Goal: Task Accomplishment & Management: Complete application form

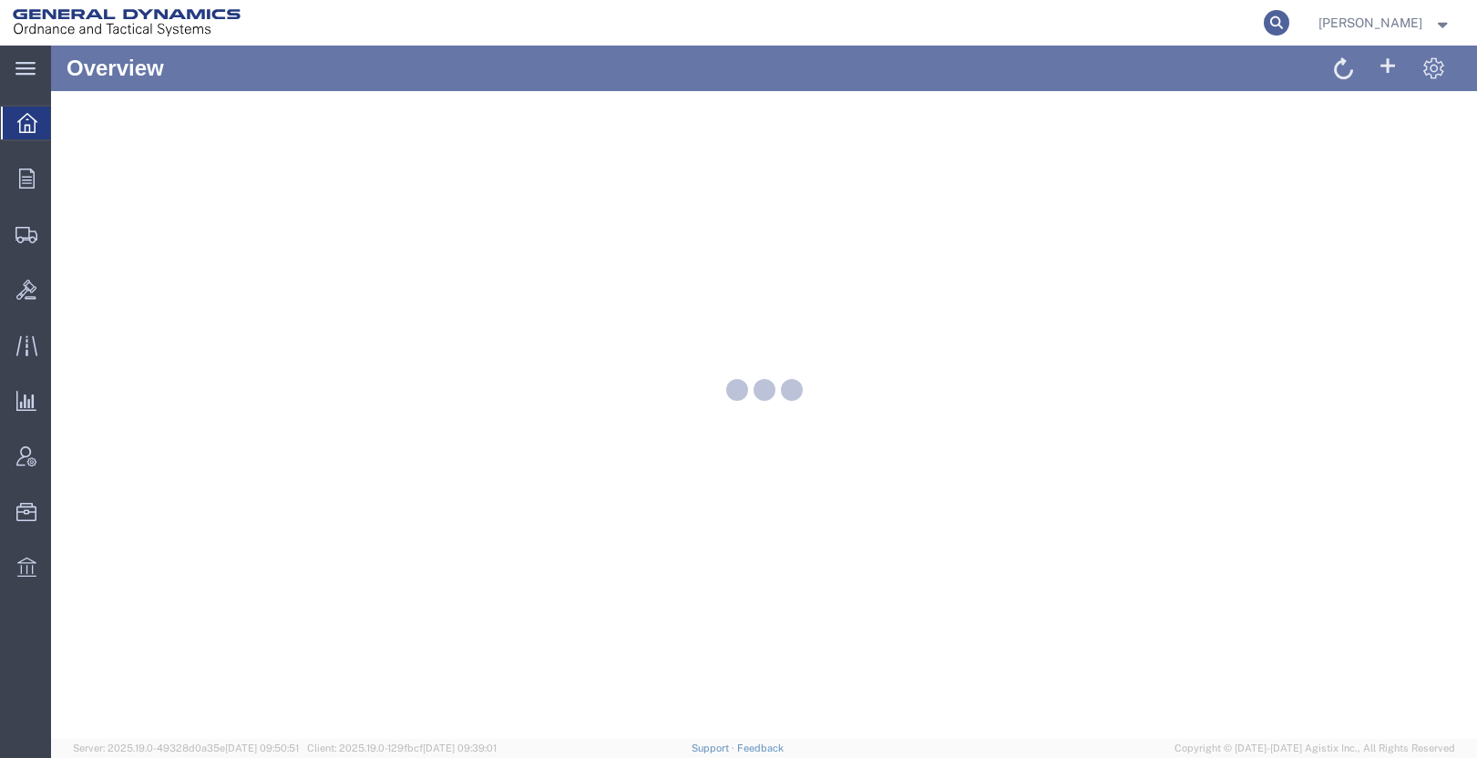
click at [1290, 19] on icon at bounding box center [1277, 23] width 26 height 26
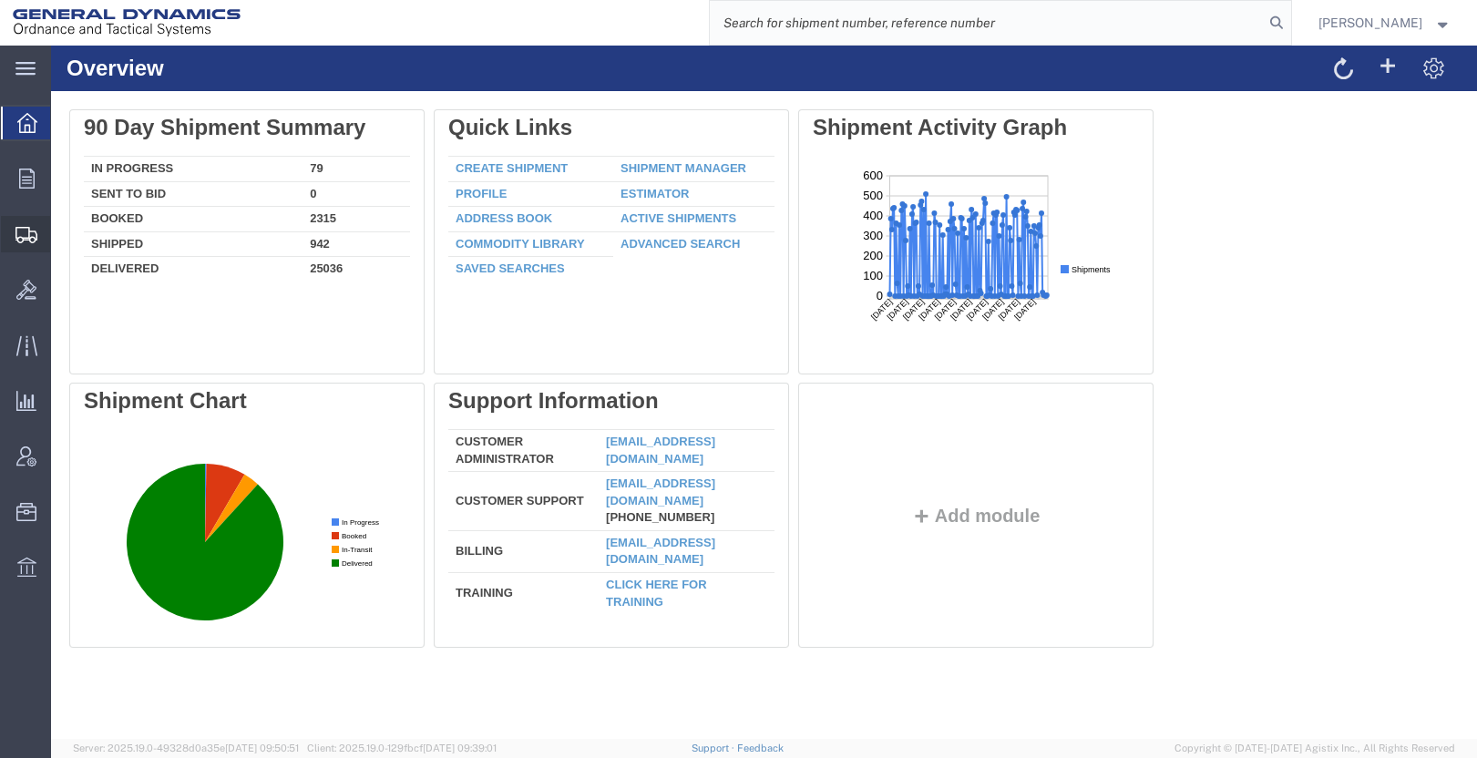
click at [0, 0] on span "Create Shipment" at bounding box center [0, 0] width 0 height 0
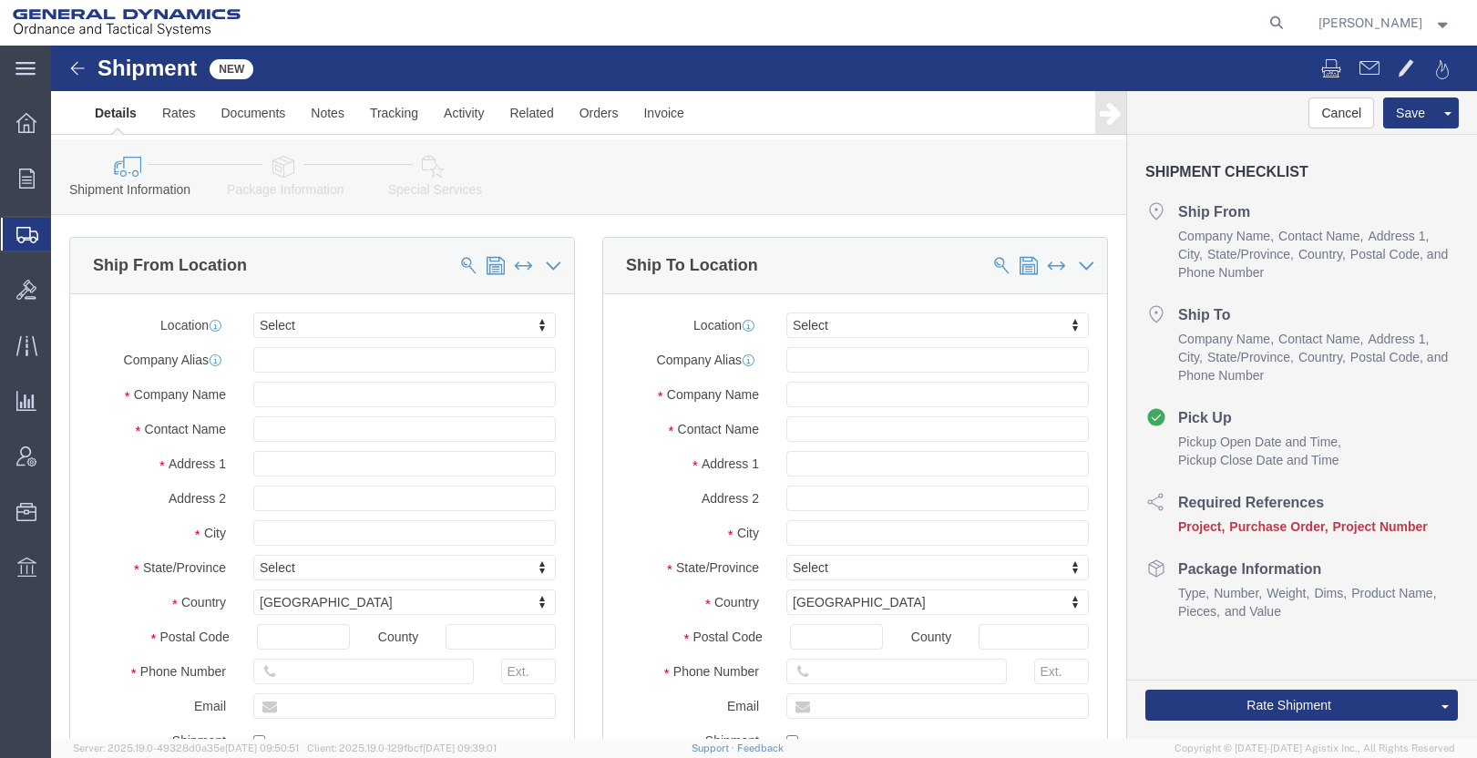
select select
click input "text"
type input "AA"
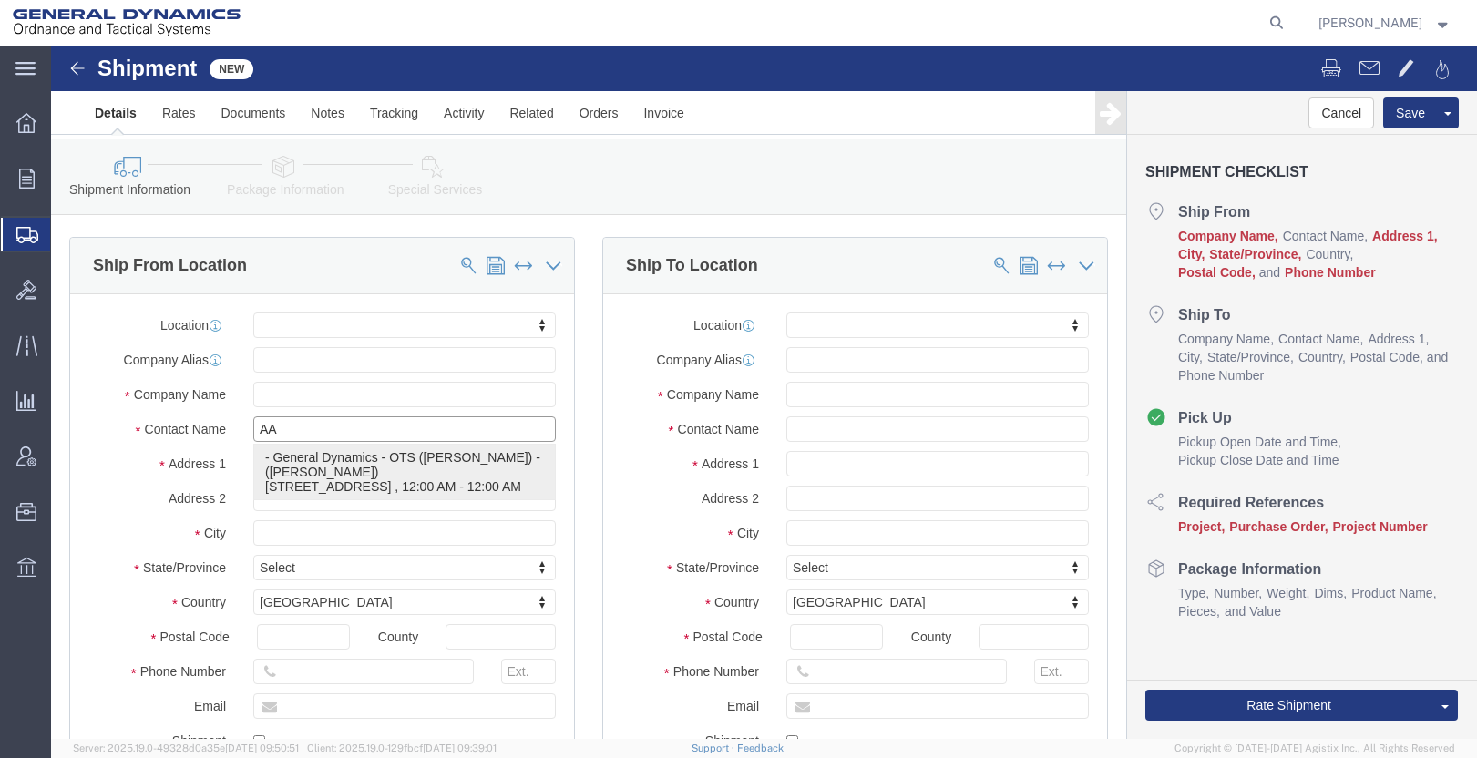
click p "- General Dynamics - OTS ([PERSON_NAME]) - ([PERSON_NAME]) [STREET_ADDRESS][PER…"
select select
type input "6658 Route 148"
type input "62959"
type input "[PHONE_NUMBER]"
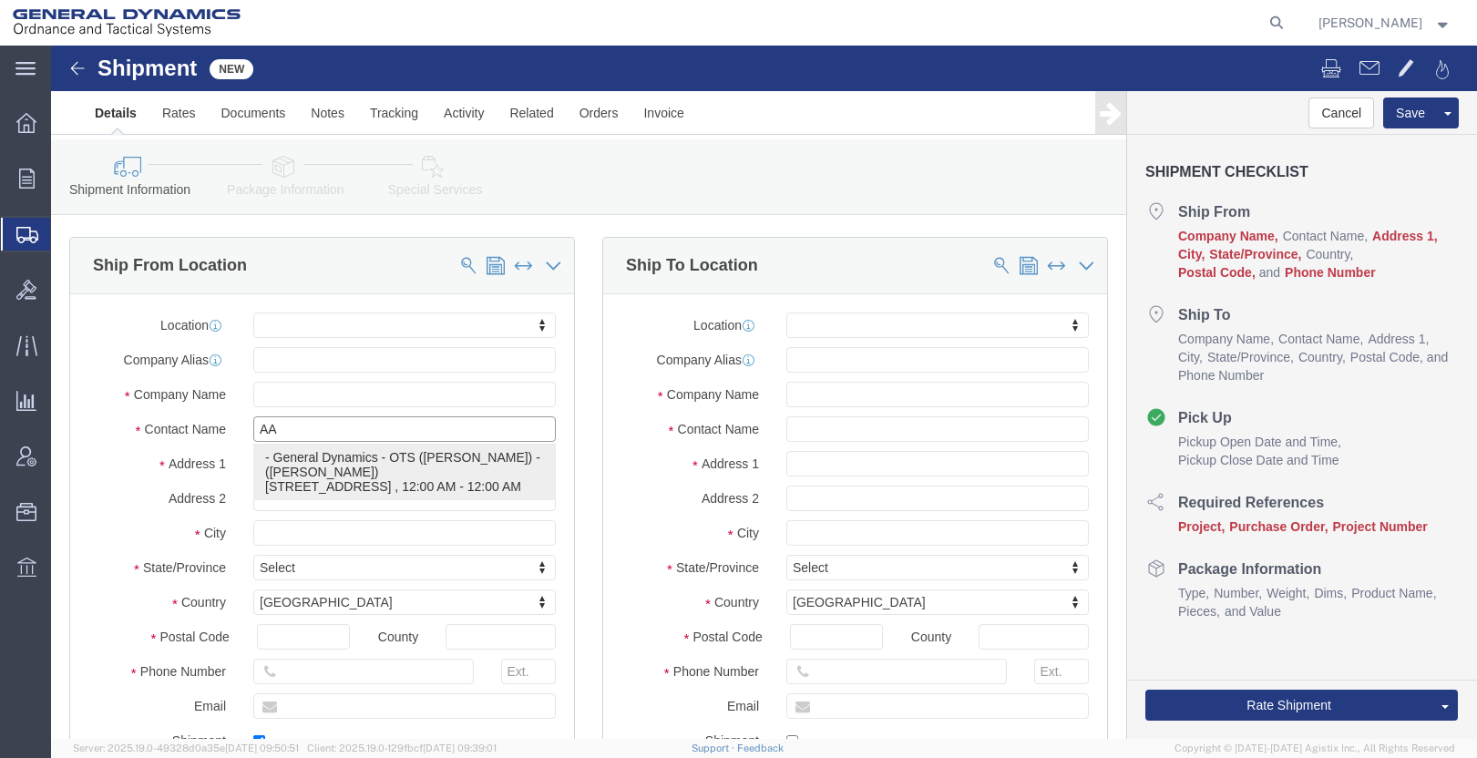
type input "[PERSON_NAME][EMAIL_ADDRESS][PERSON_NAME][DOMAIN_NAME]"
checkbox input "true"
type input "General Dynamics - OTS (GEDOTS-[PERSON_NAME])"
type input "[PERSON_NAME]"
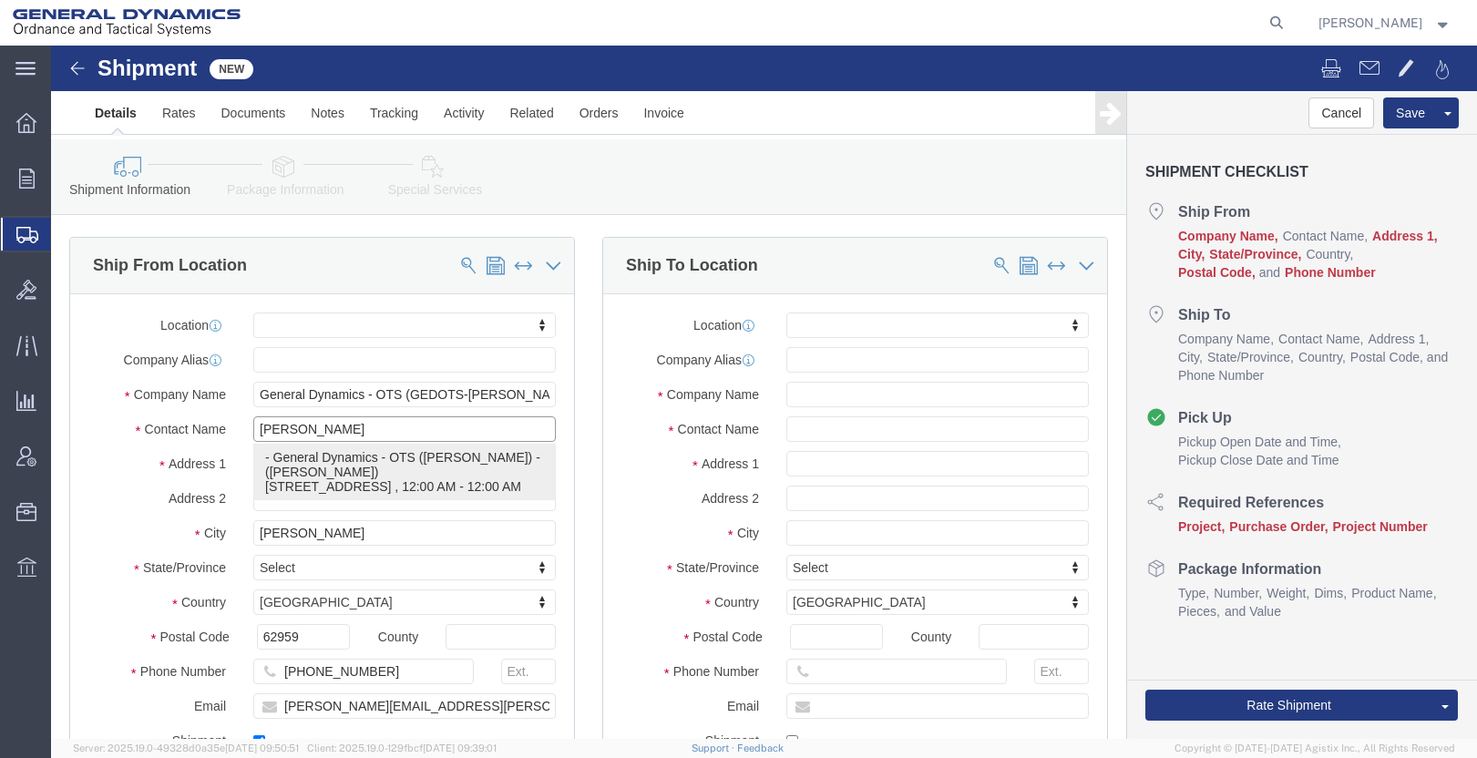
select select "IL"
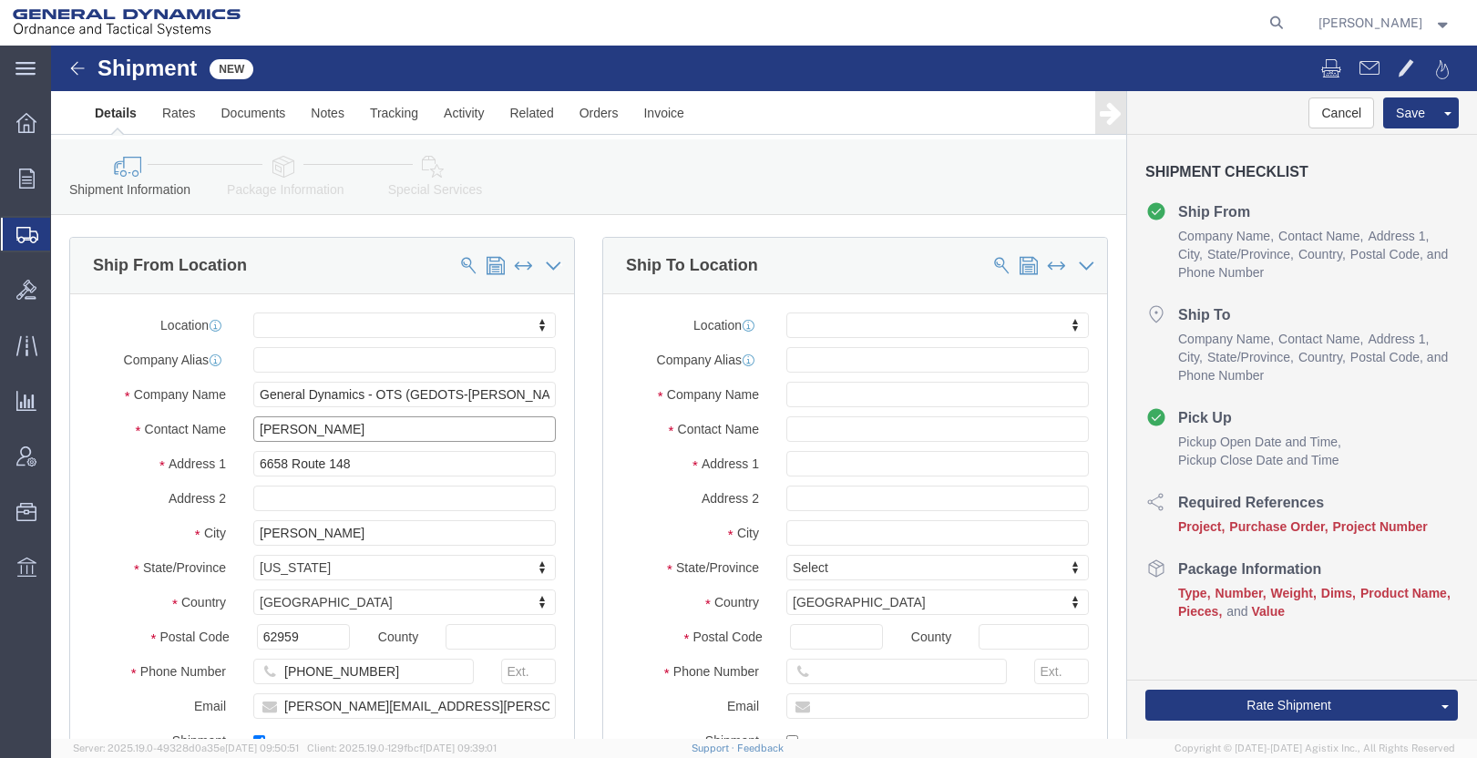
drag, startPoint x: 307, startPoint y: 405, endPoint x: 181, endPoint y: 420, distance: 126.7
click div "Contact Name [PERSON_NAME] AA"
type input "[PERSON_NAME]"
click input "text"
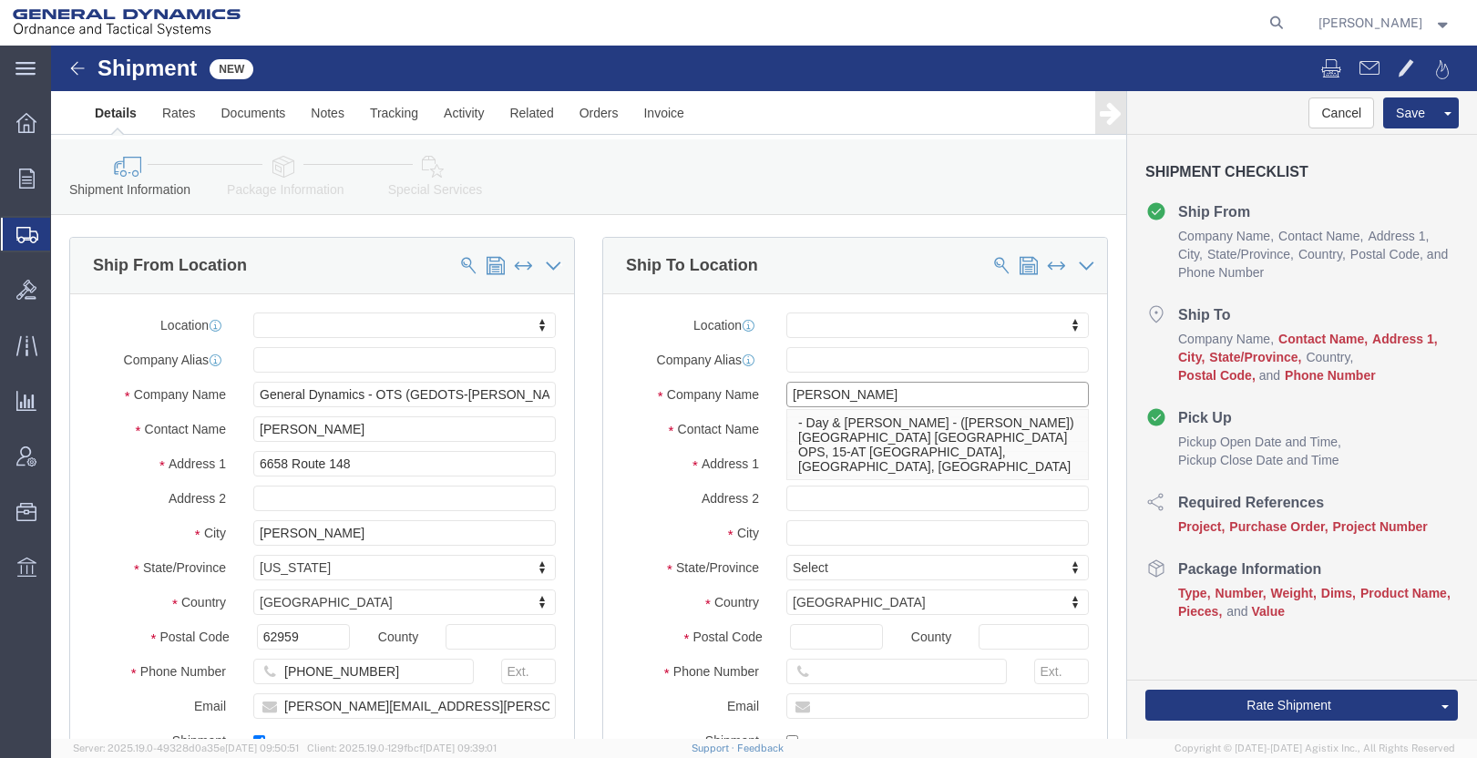
type input "[PERSON_NAME]"
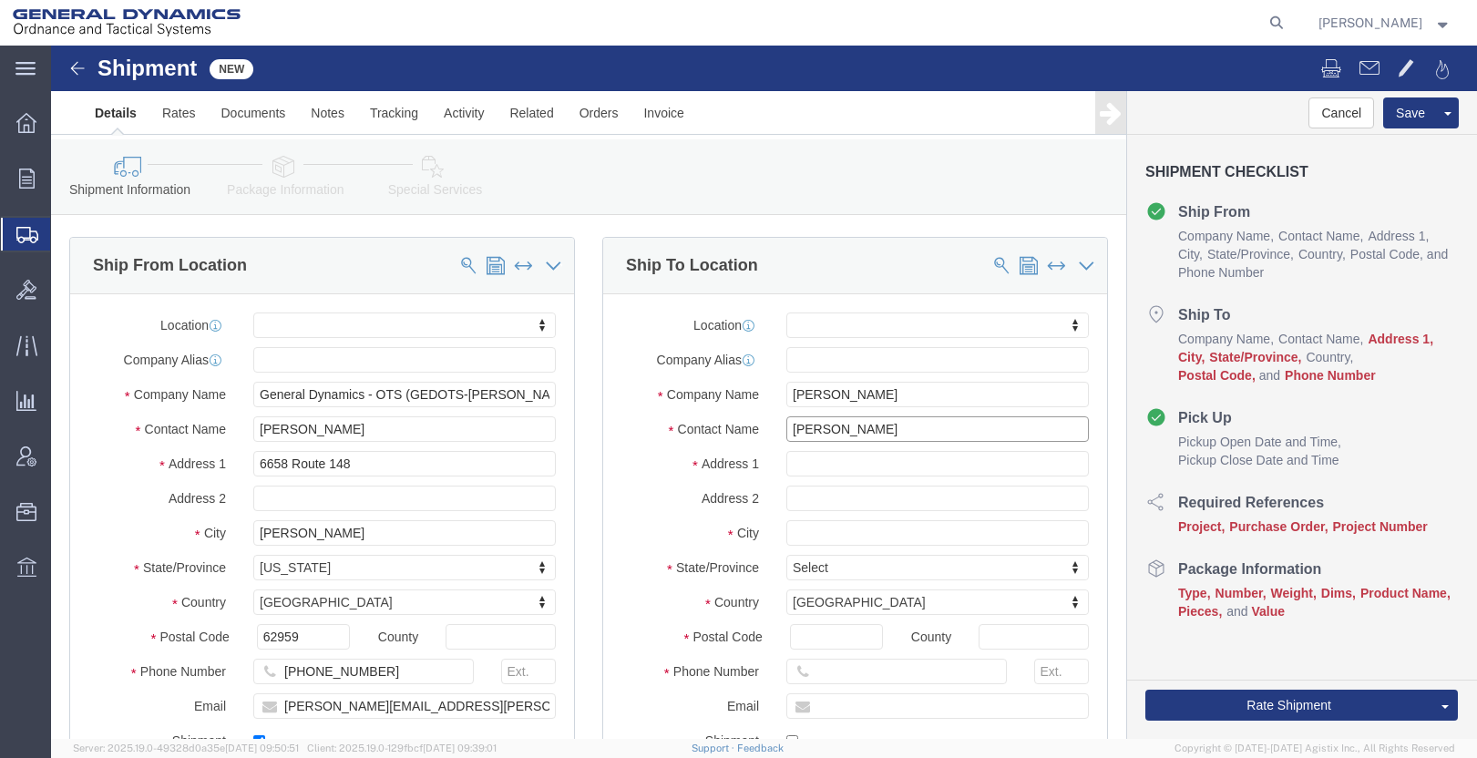
type input "[PERSON_NAME]"
type input "[STREET_ADDRESS]"
select select
type input "DAYTON"
select select
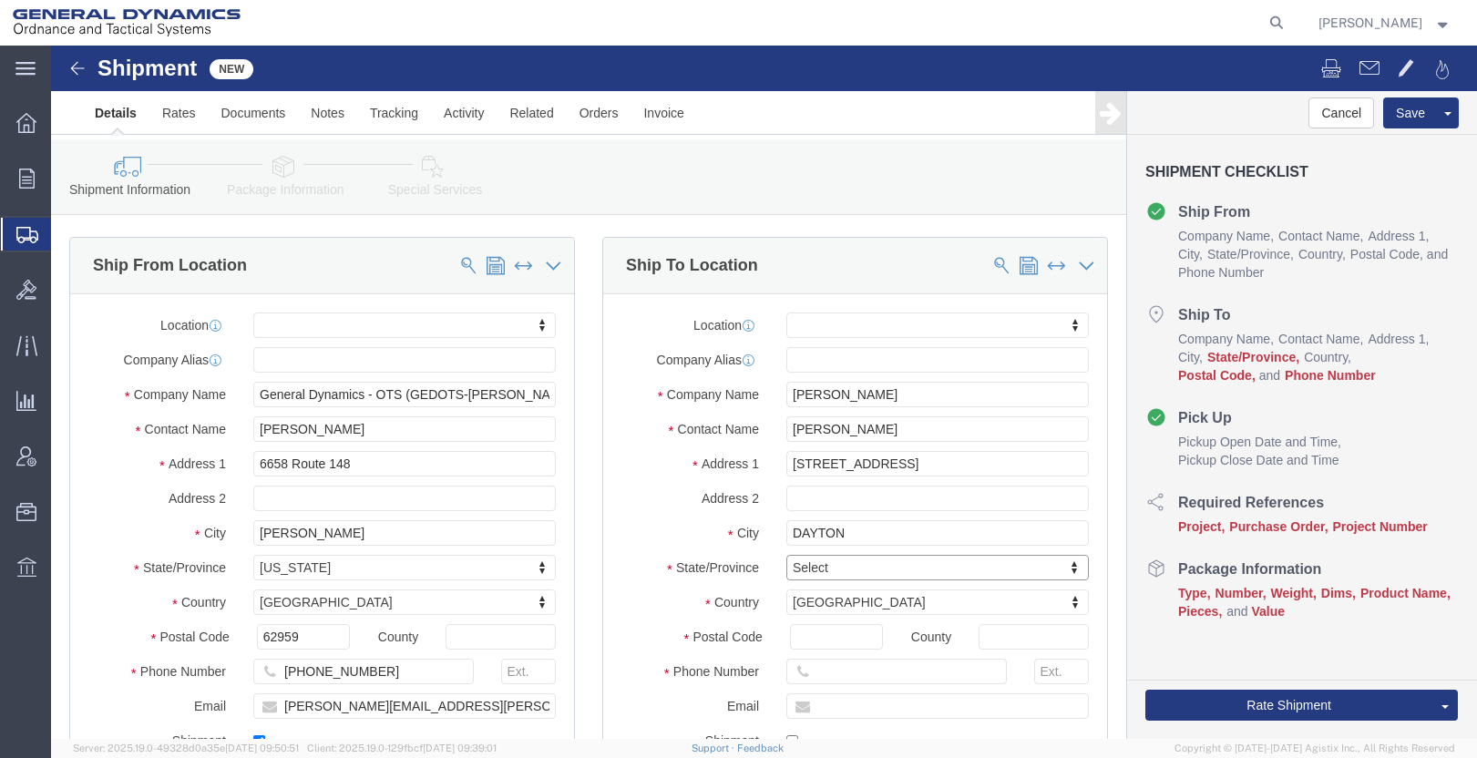
type input "O"
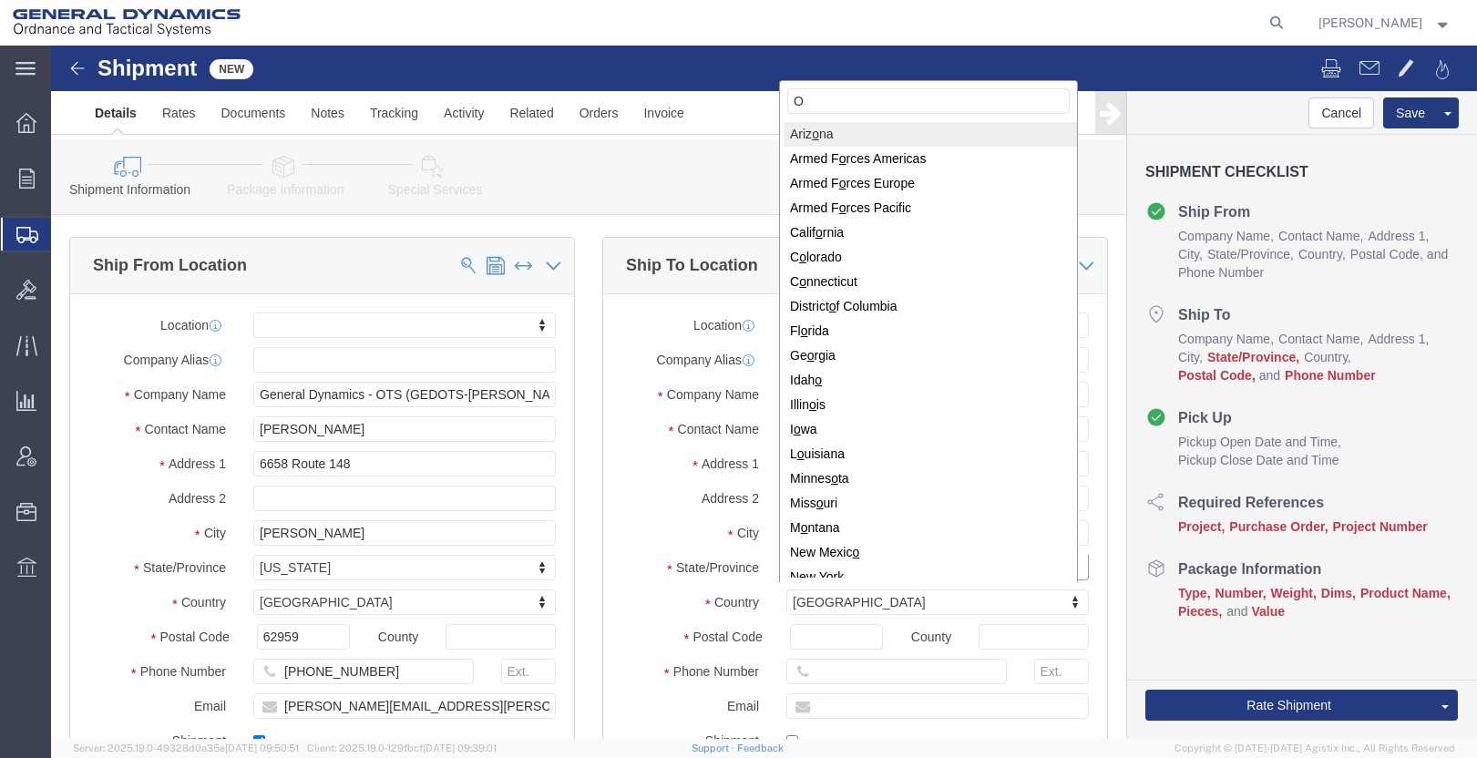
type input "OH"
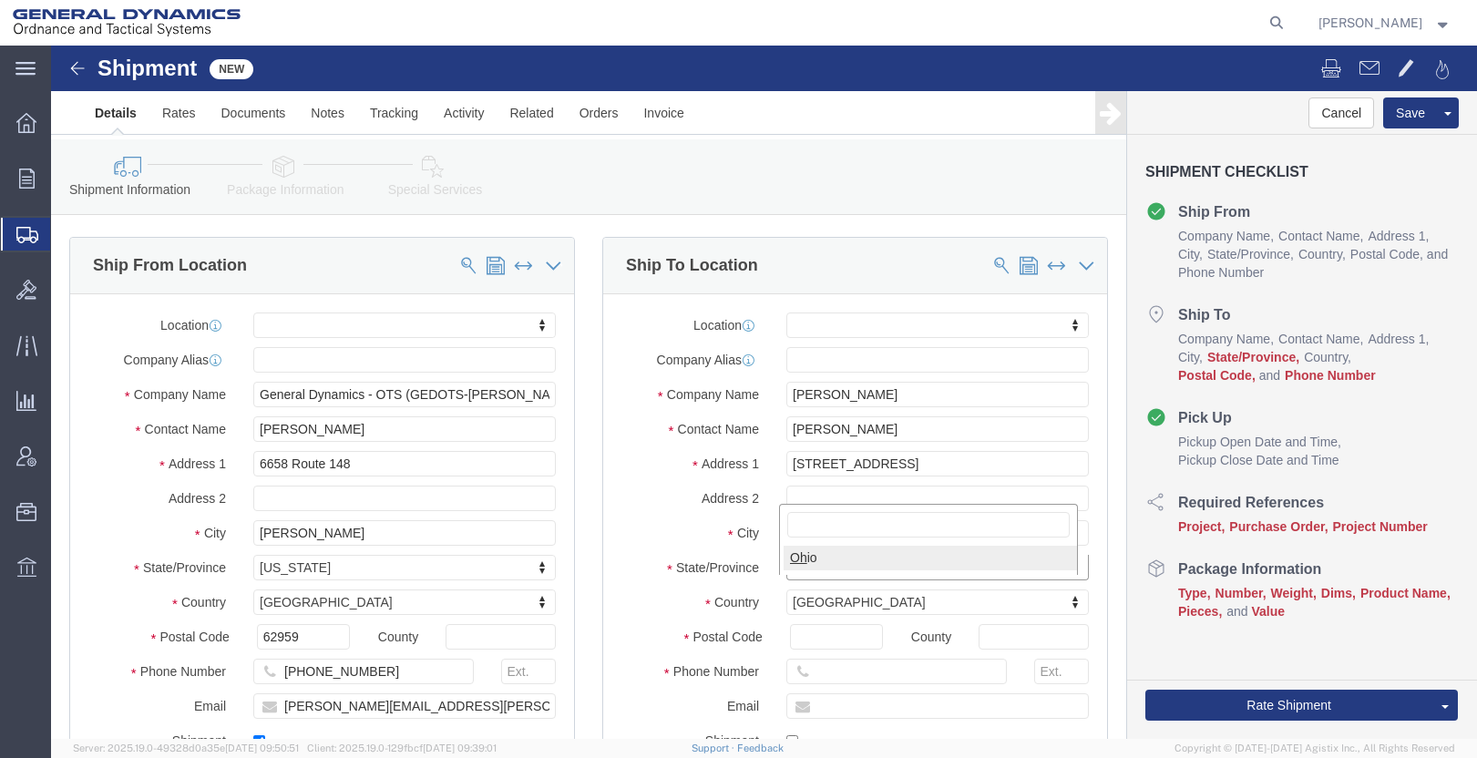
select select
select select "OH"
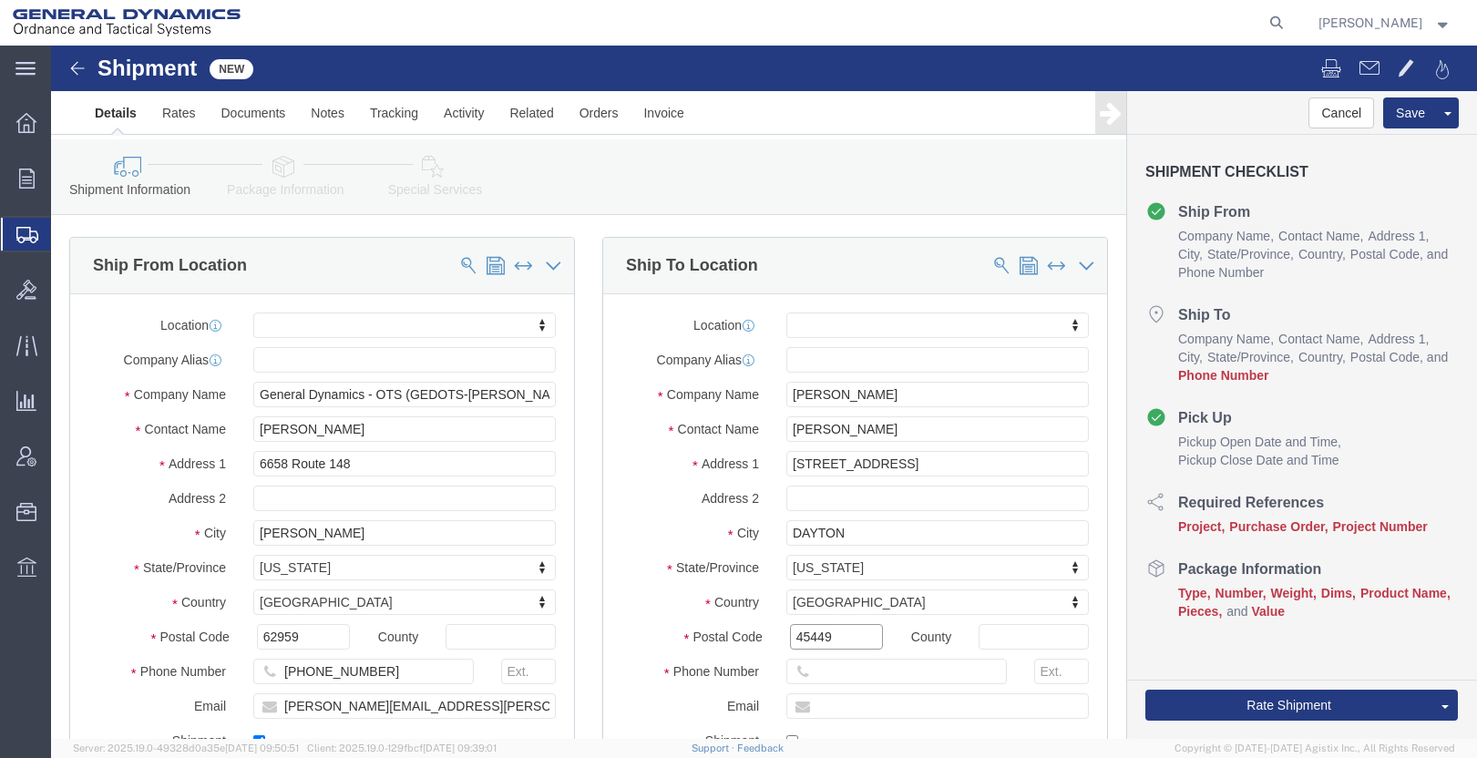
type input "45449"
select select
click input "text"
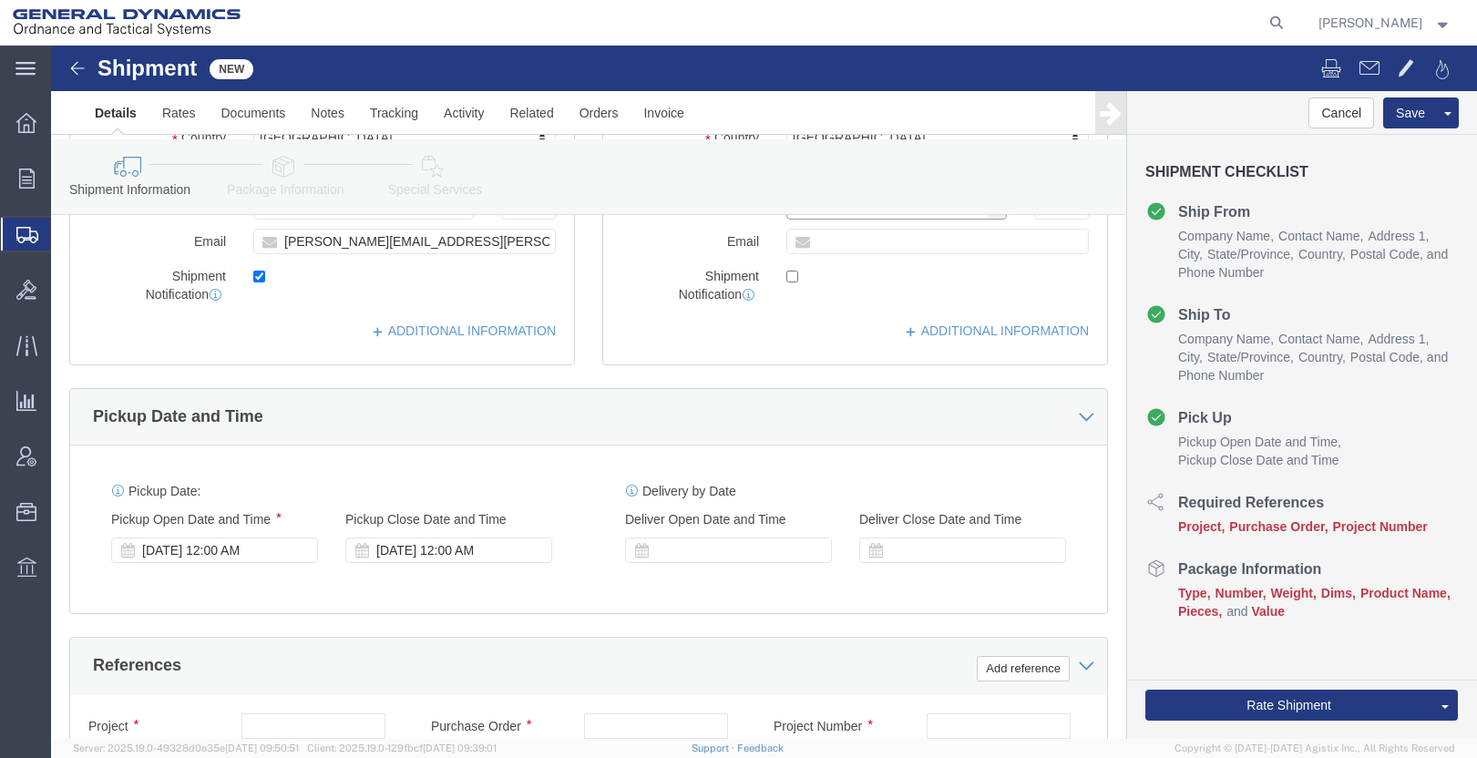
scroll to position [638, 0]
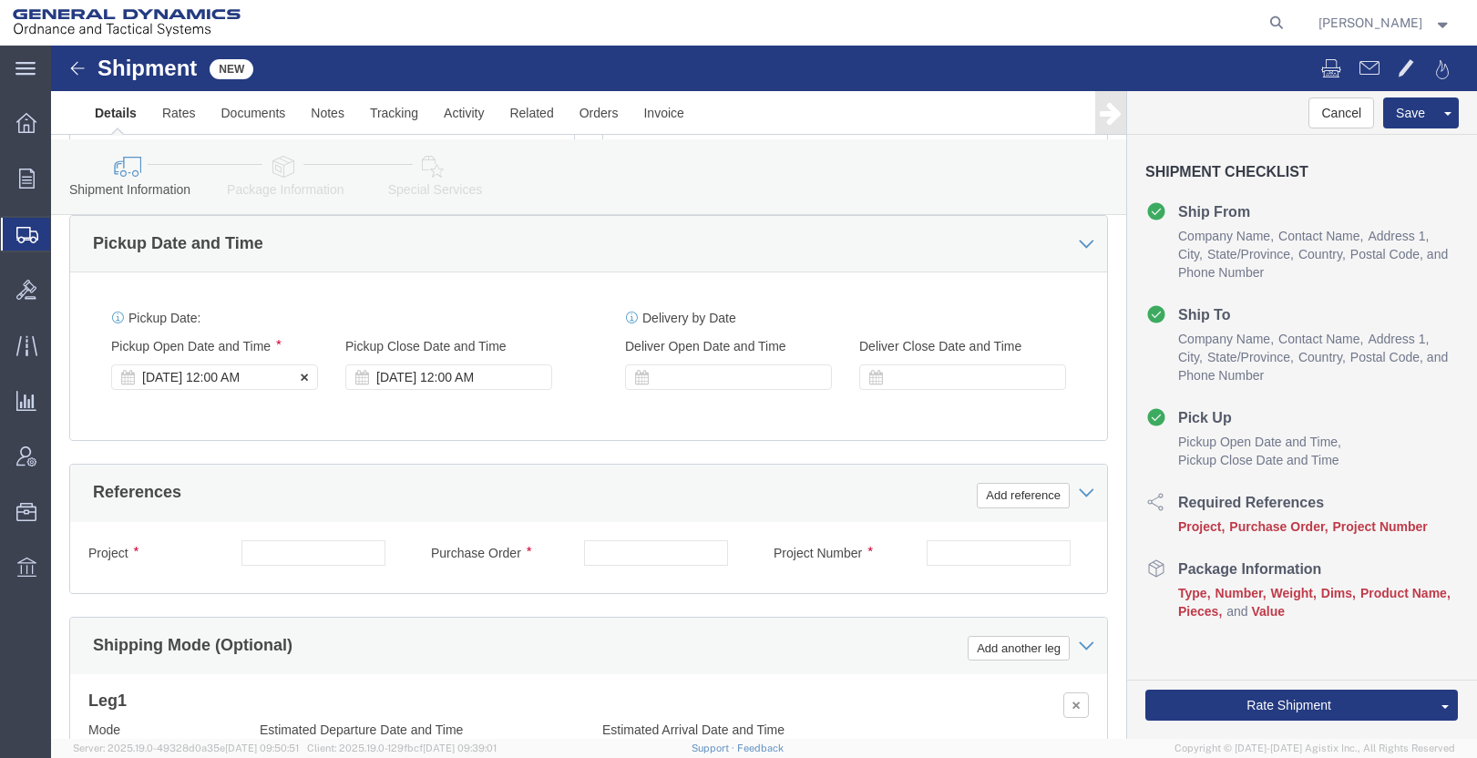
type input "[PHONE_NUMBER]"
click div "[DATE] 12:00 AM"
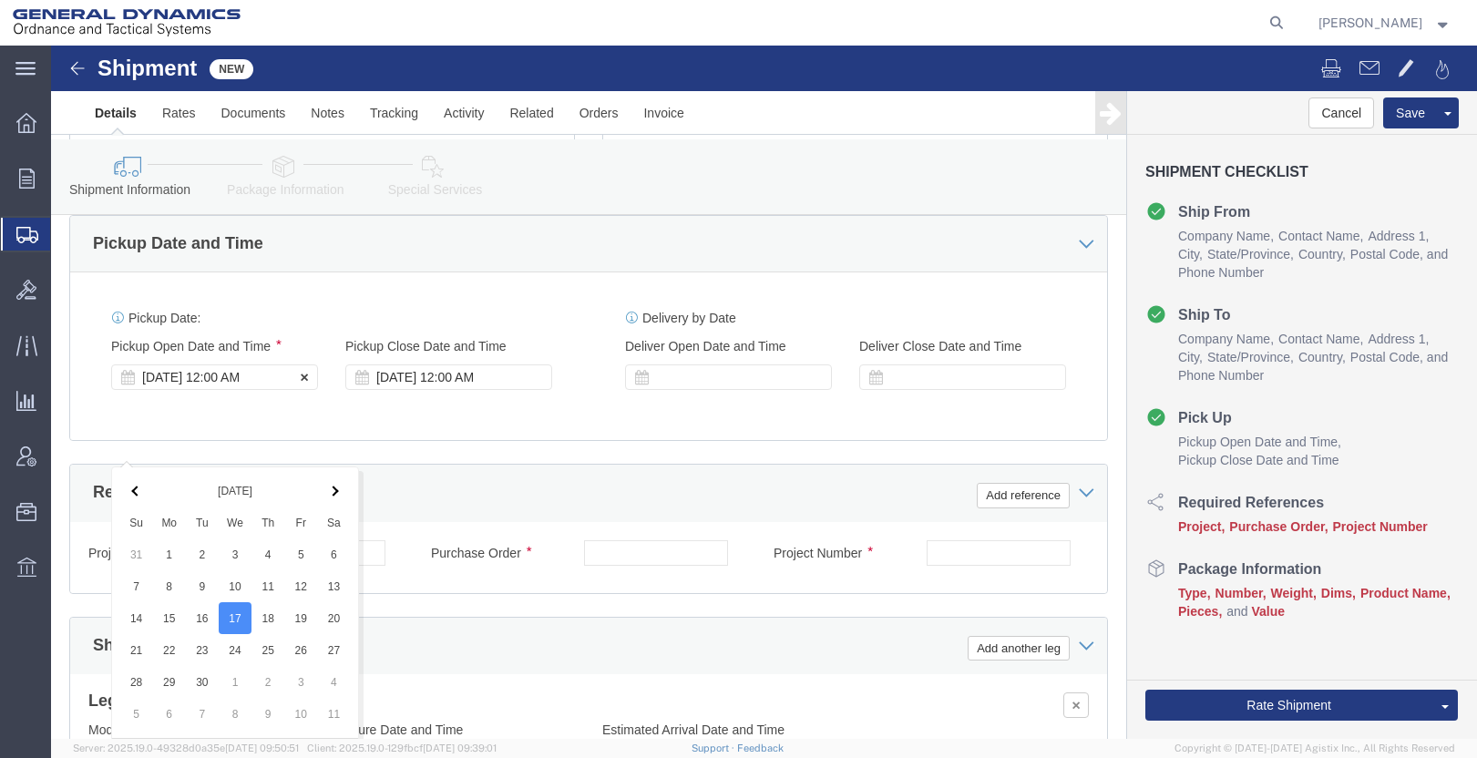
scroll to position [997, 0]
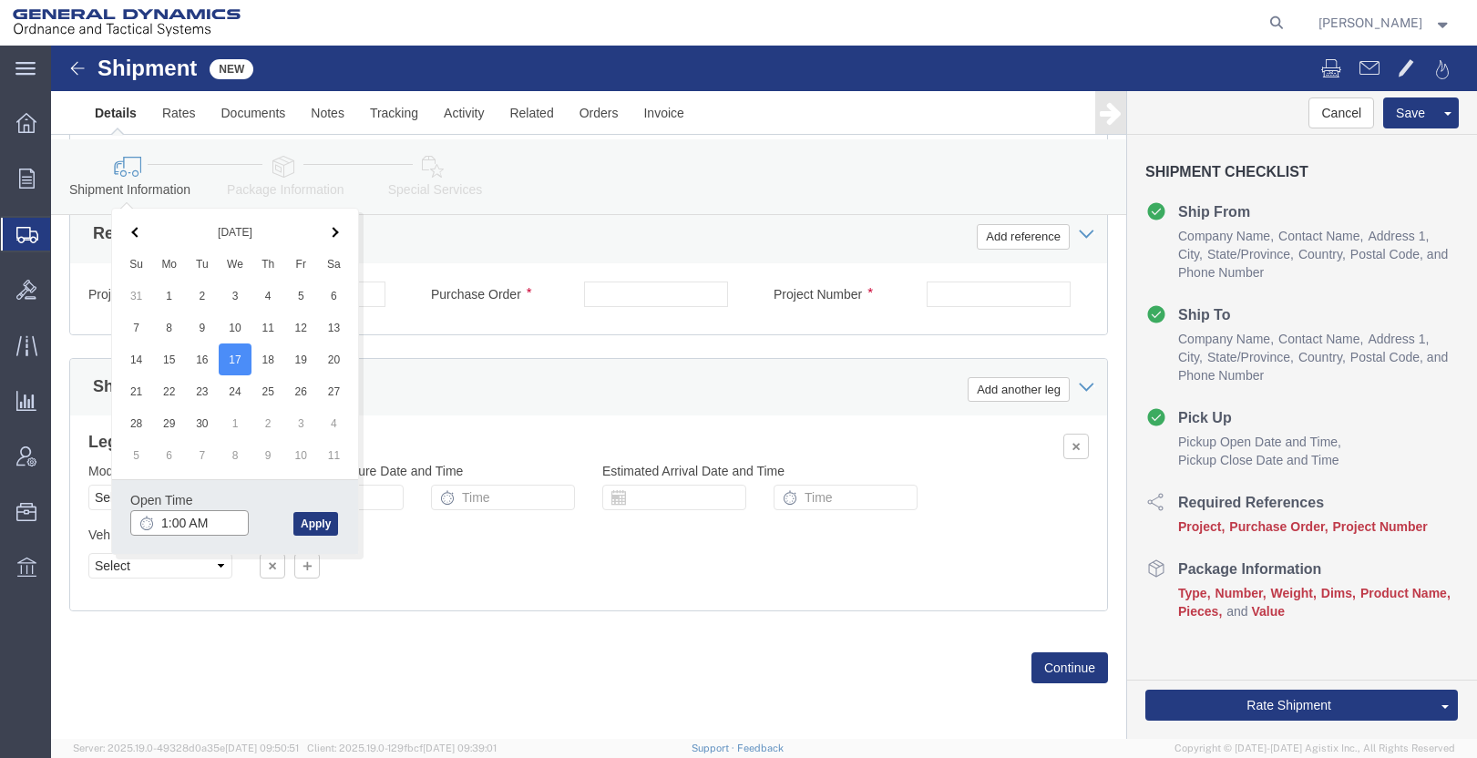
type input "10:00 AM"
click button "Apply"
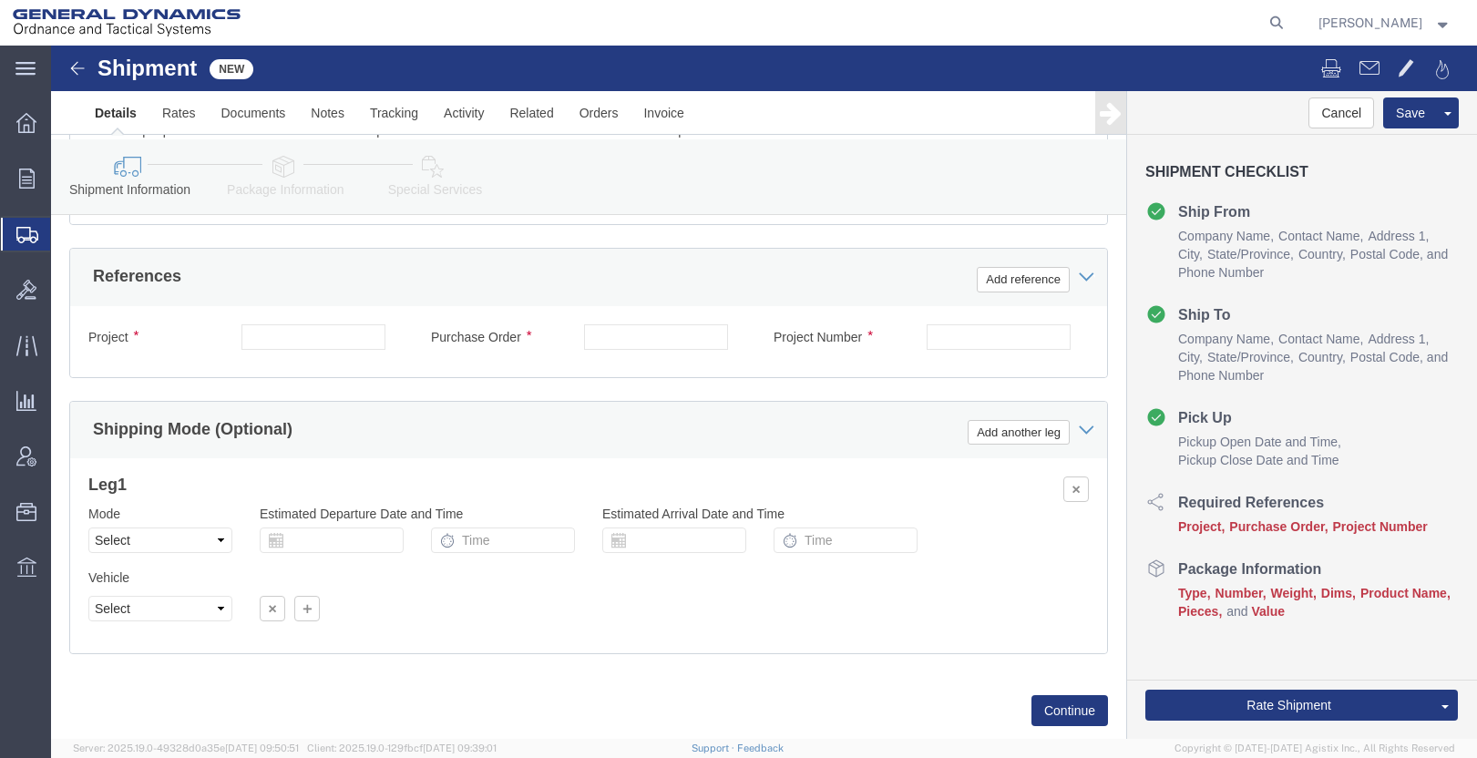
scroll to position [724, 0]
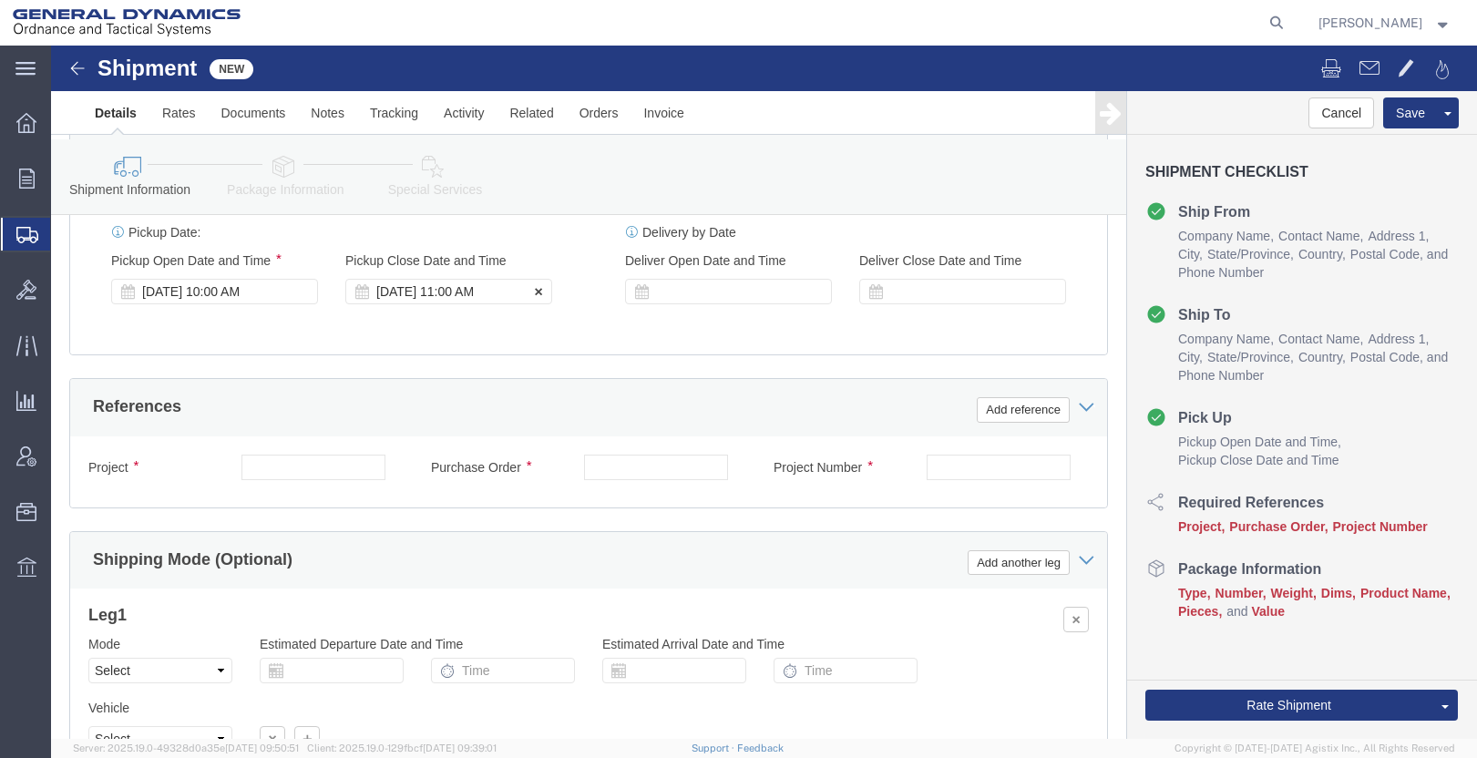
click div "[DATE] 11:00 AM"
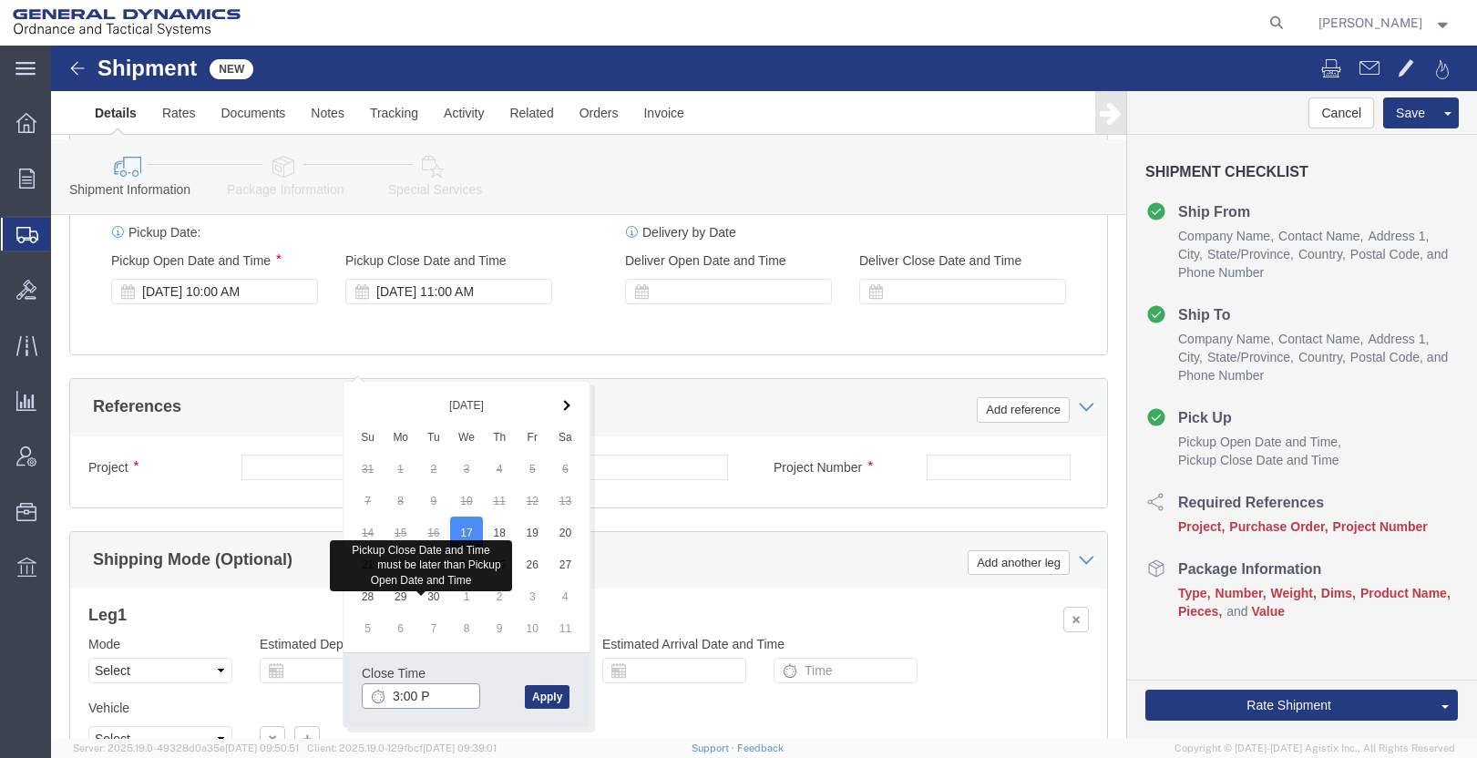
type input "3:00 PM"
click button "Apply"
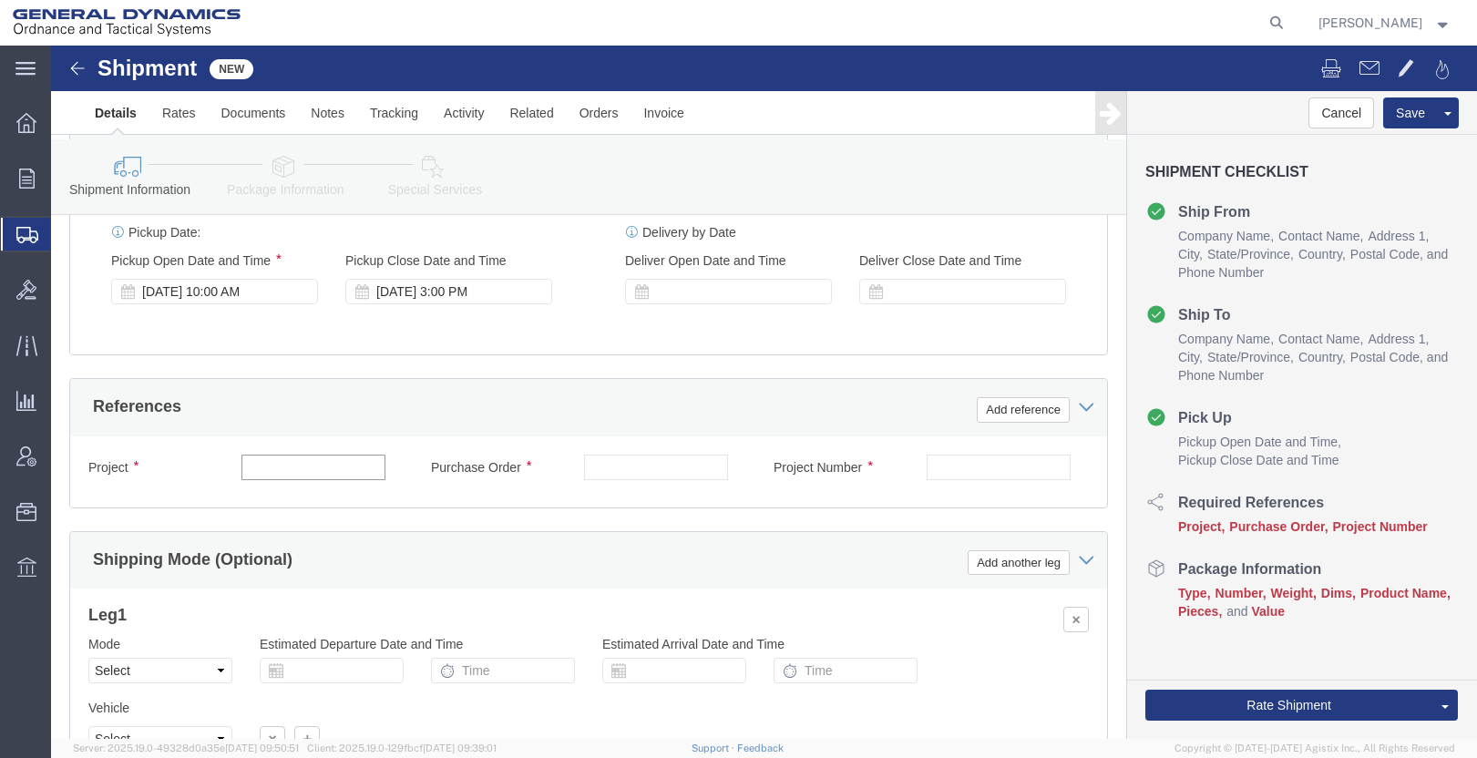
click input "text"
type input "20AFM"
type input "25418"
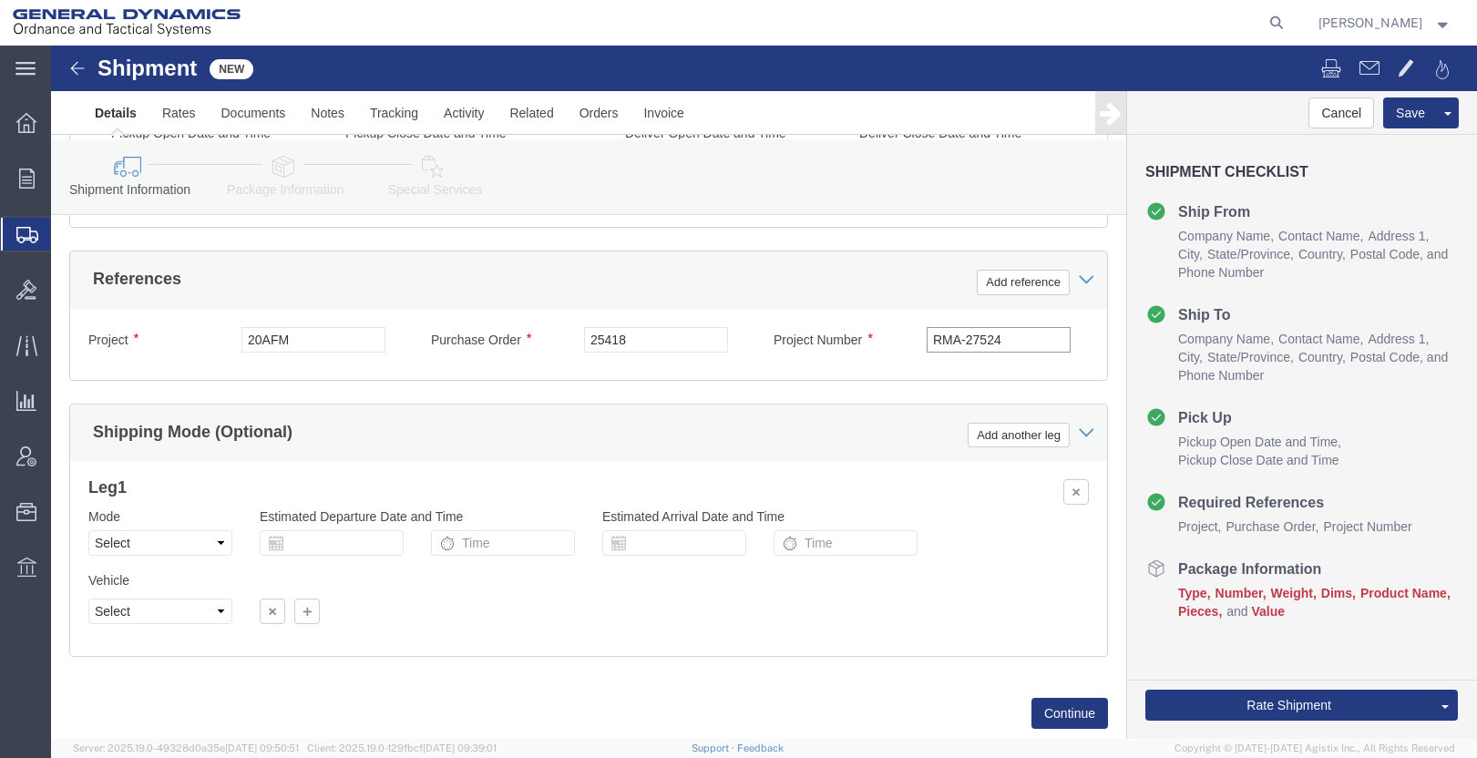
scroll to position [997, 0]
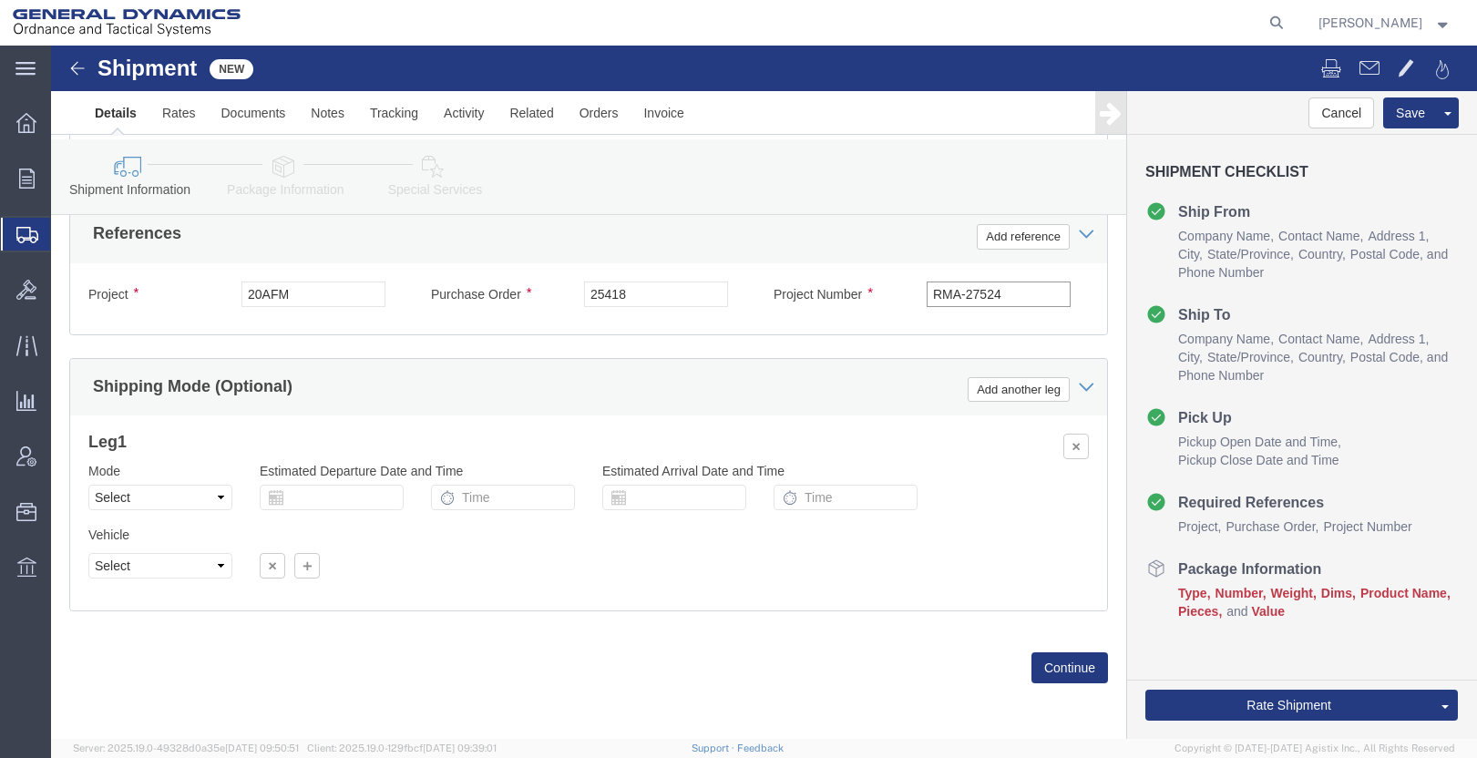
type input "RMA-27524"
click select "Select Air Less than Truckload Multi-Leg Ocean Freight Rail Small Parcel Truckl…"
select select "SMAL"
click select "Select Air Less than Truckload Multi-Leg Ocean Freight Rail Small Parcel Truckl…"
click button "Continue"
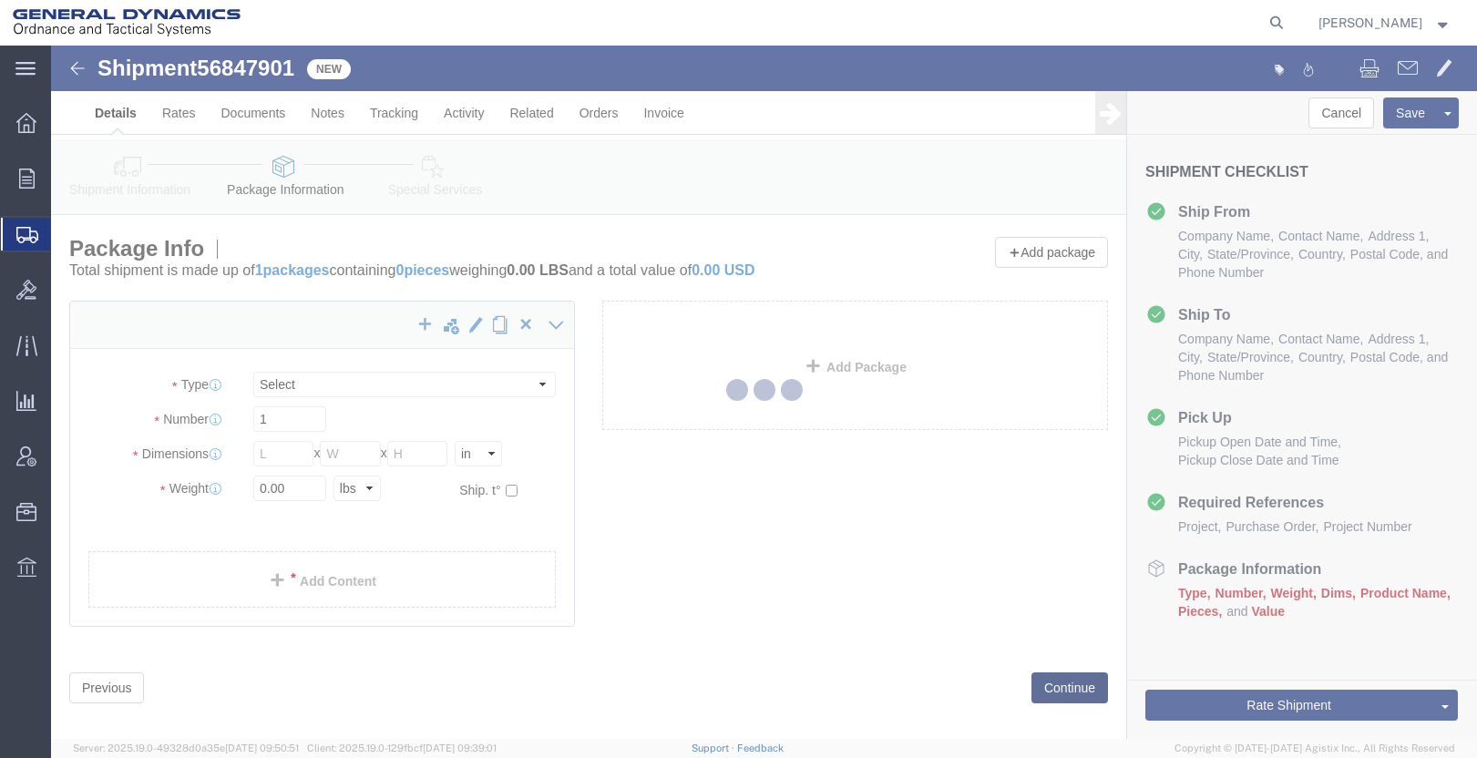
select select "YRPK"
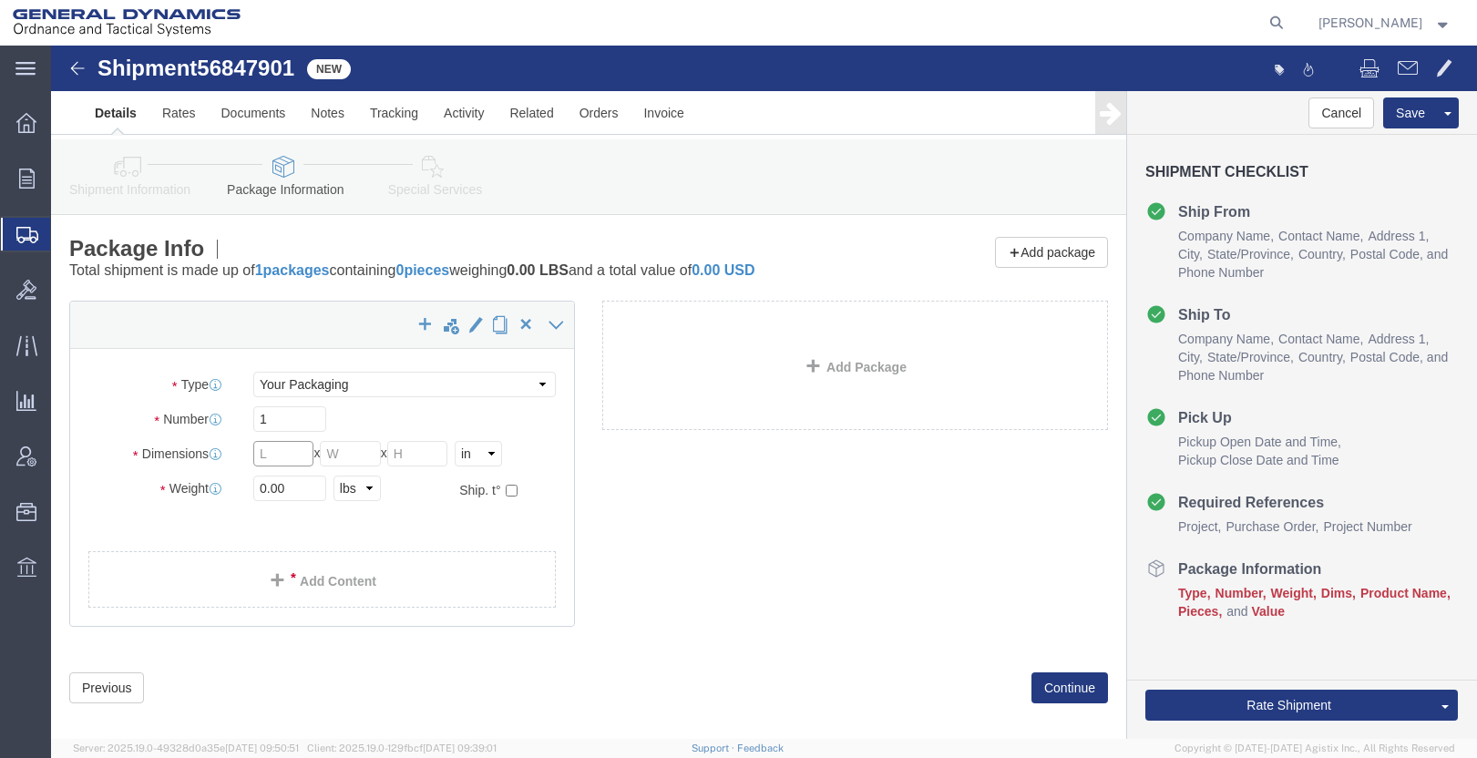
click input "text"
type input "8"
type input "6"
type input "5"
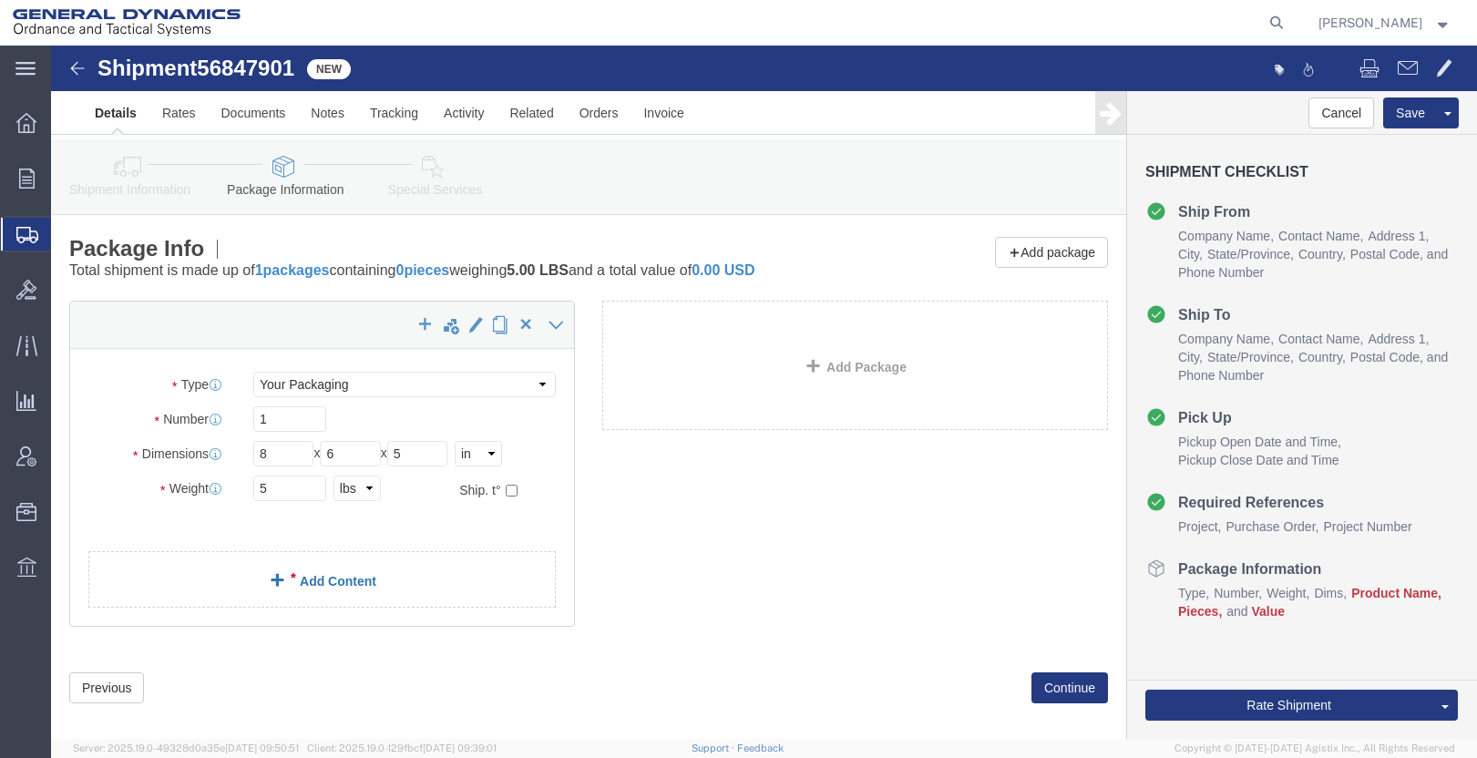
click div "x Package Type Select Envelope Large Box Medium Box PAK Rack Small Box Tube You…"
click link "Add Content"
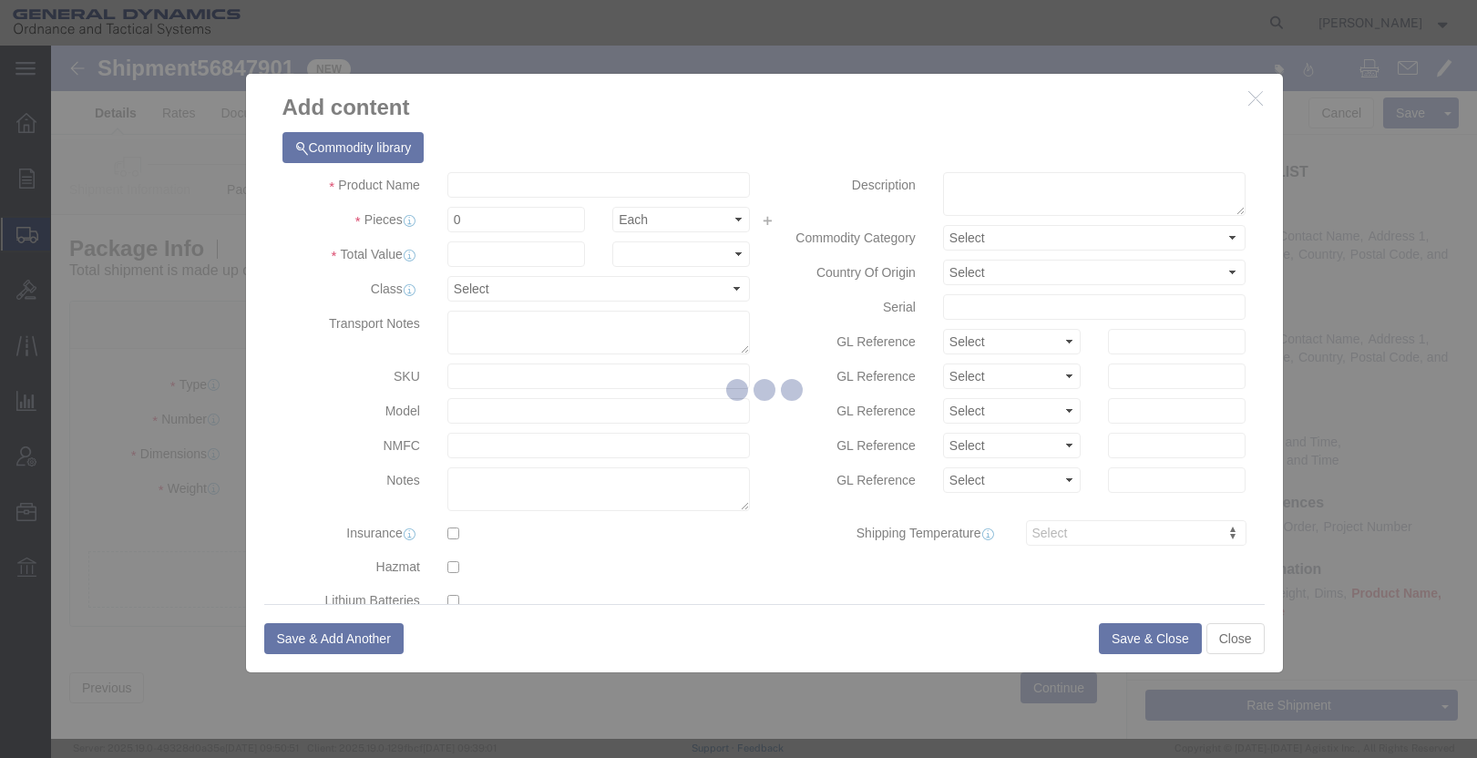
click at [493, 192] on div at bounding box center [764, 393] width 1426 height 694
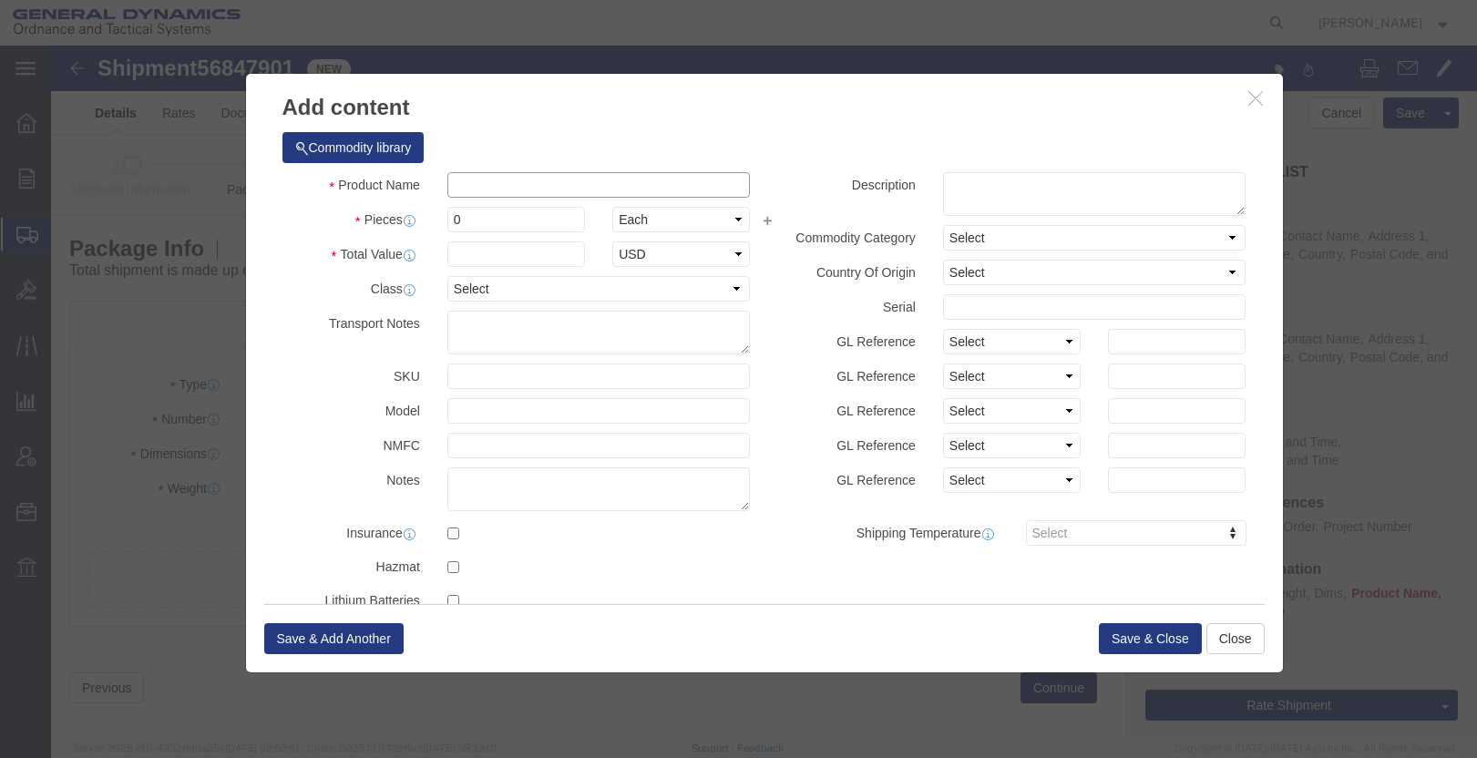
click input "text"
type input "RMA-27524"
type input "24"
type input "500"
click button "Save & Close"
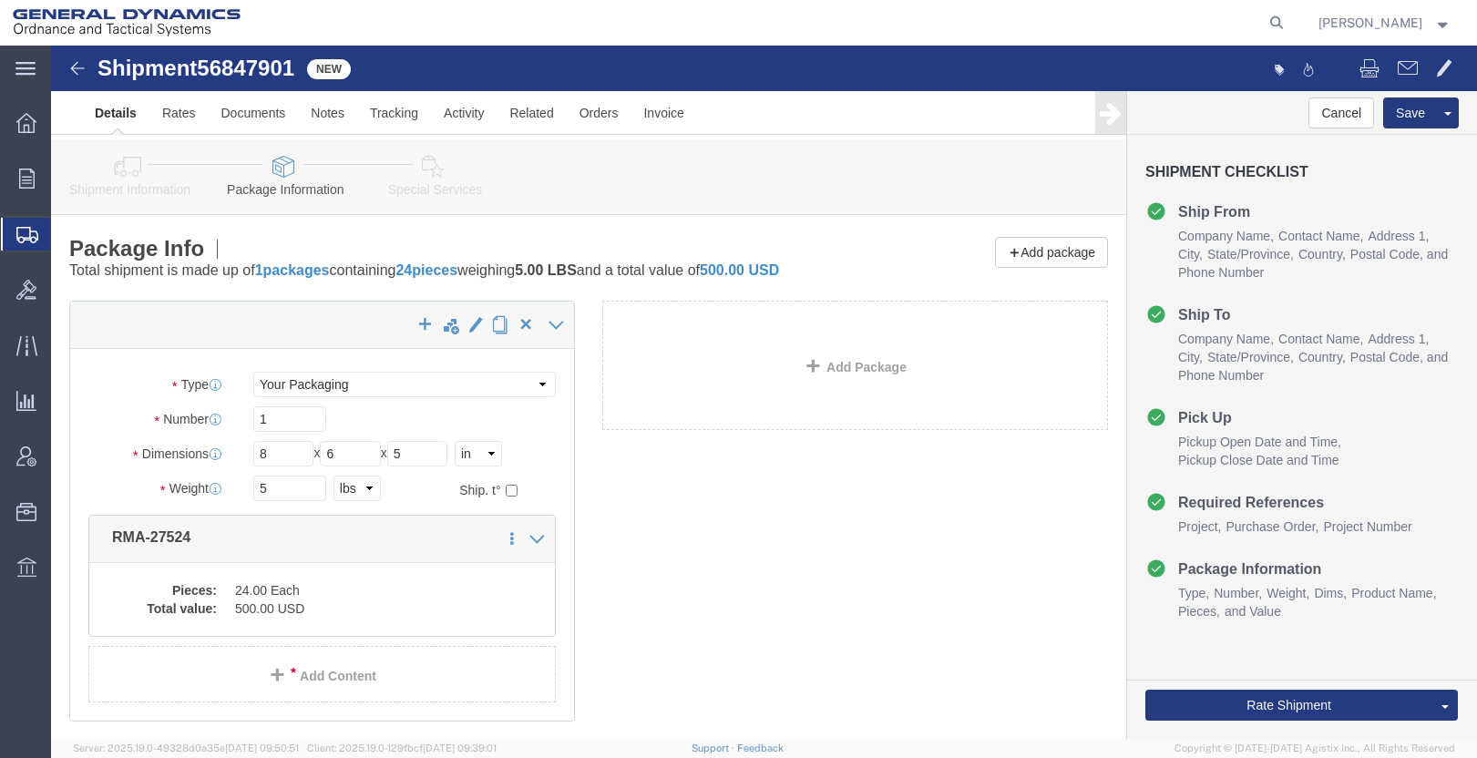
scroll to position [150, 0]
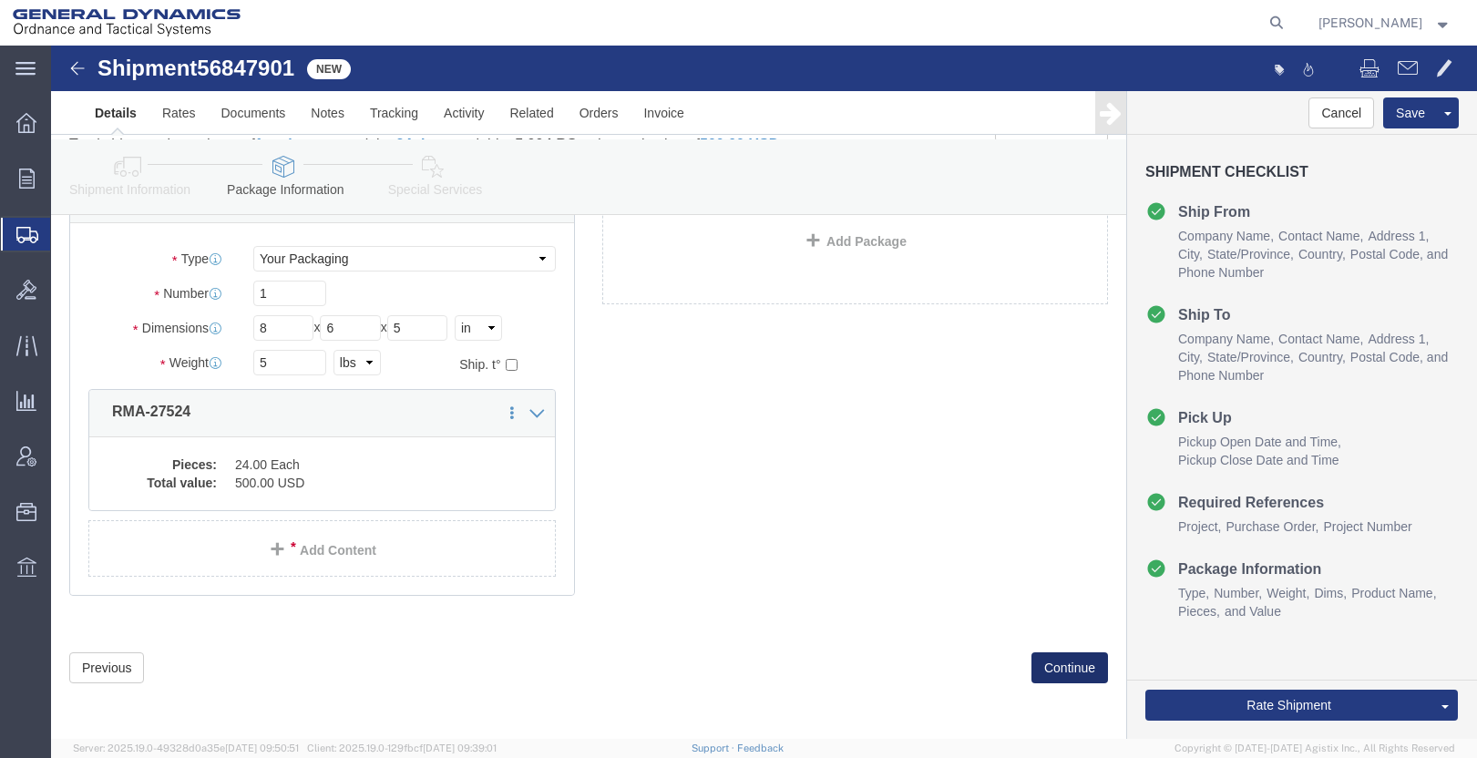
click button "Continue"
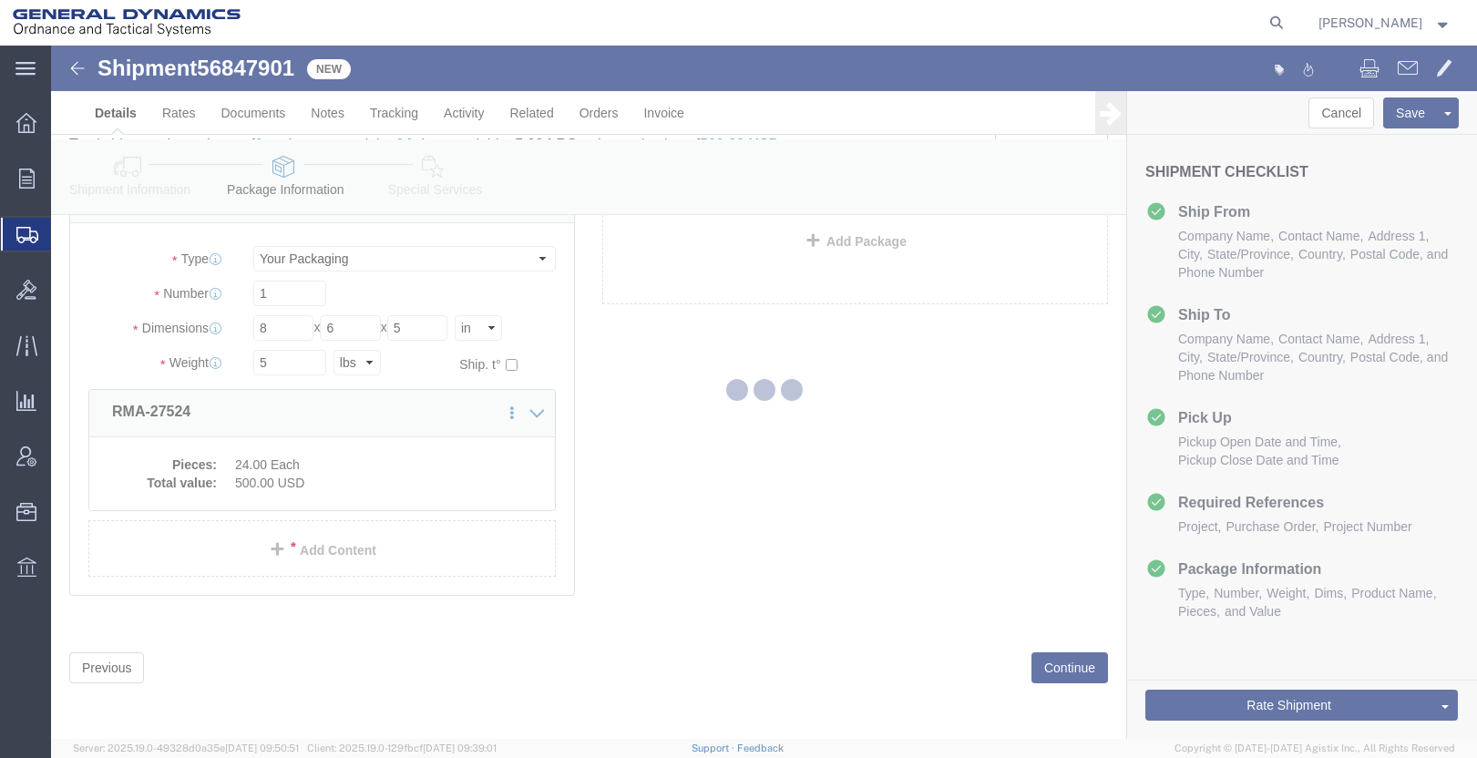
select select
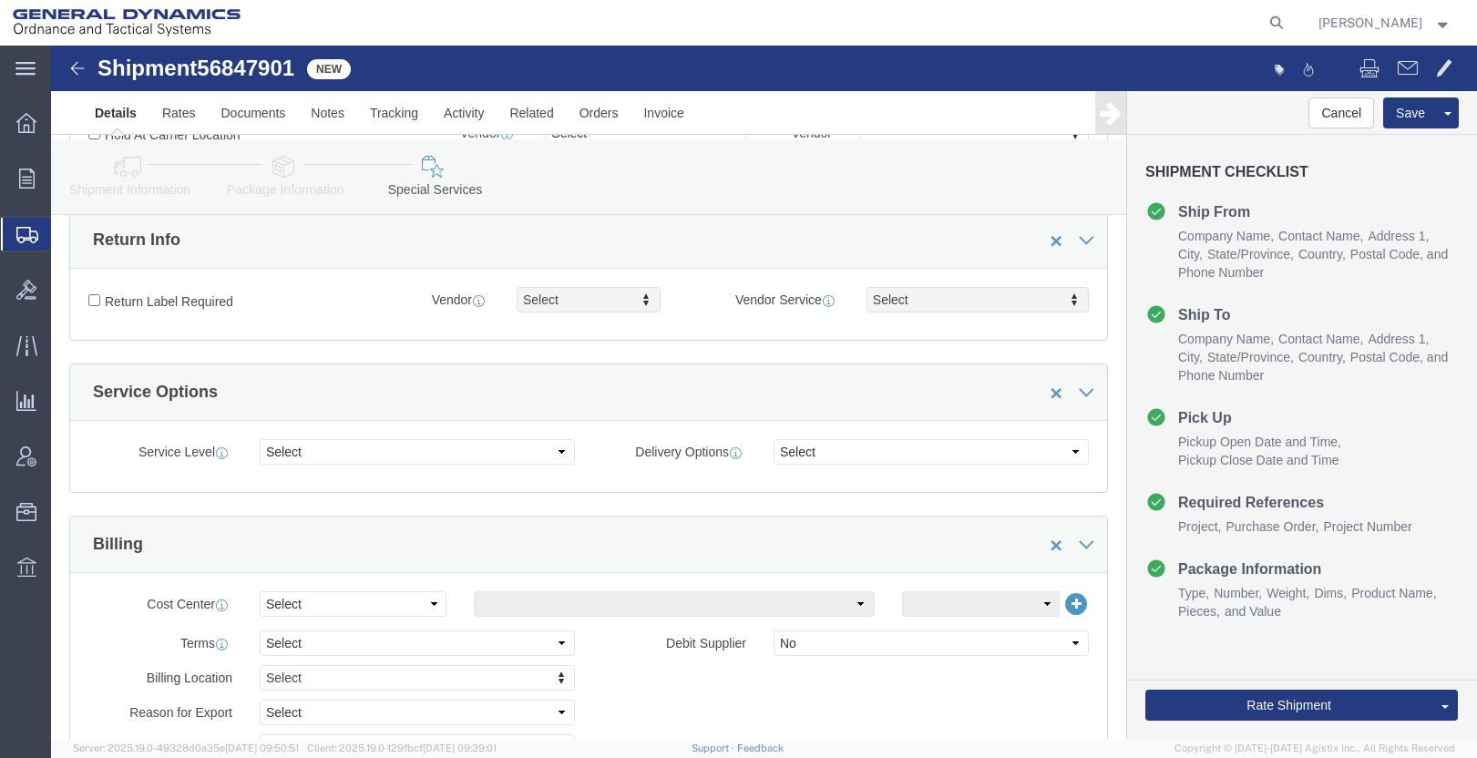
scroll to position [788, 0]
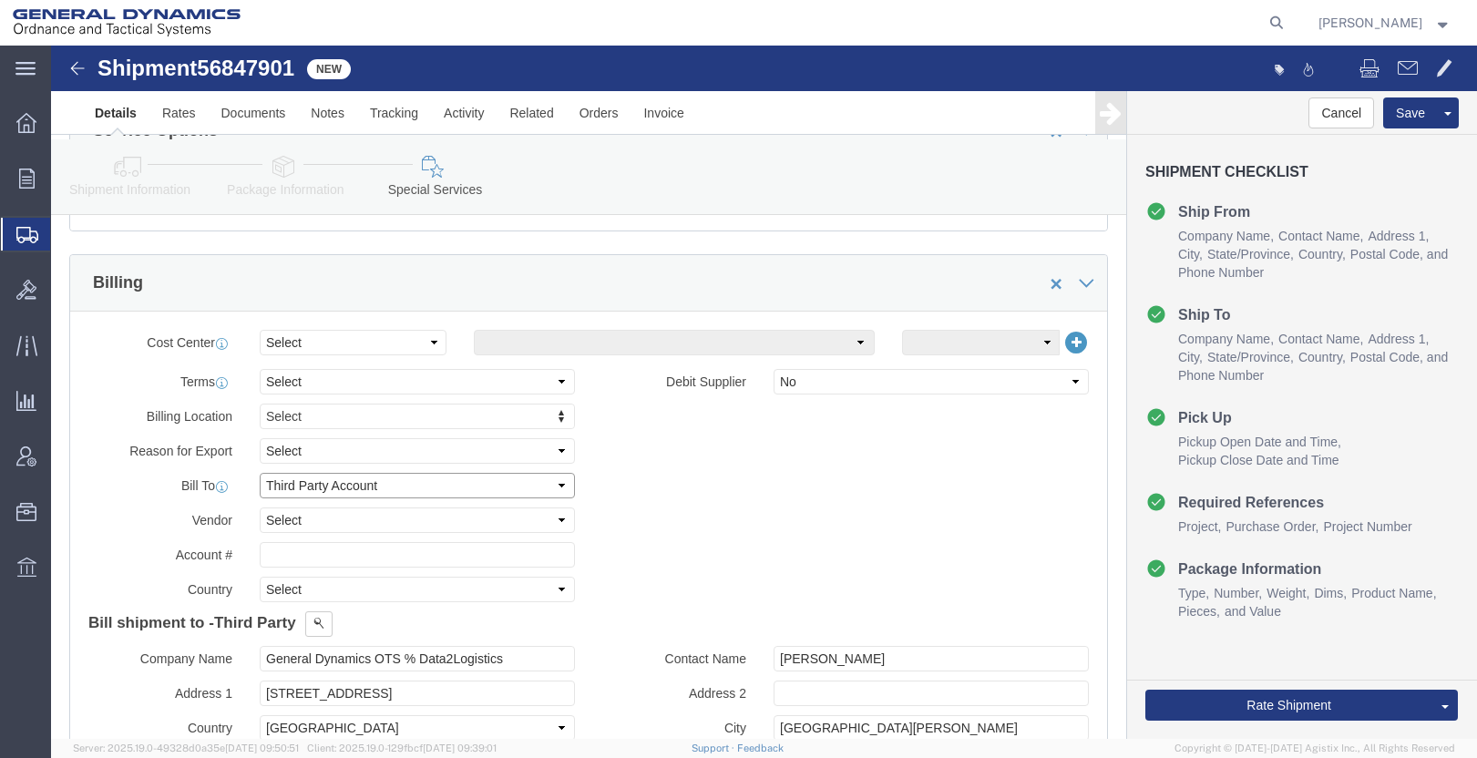
click select "Select Recipient Account Sender/Shipper Third Party Account"
select select "SHIP"
click select "Select Recipient Account Sender/Shipper Third Party Account"
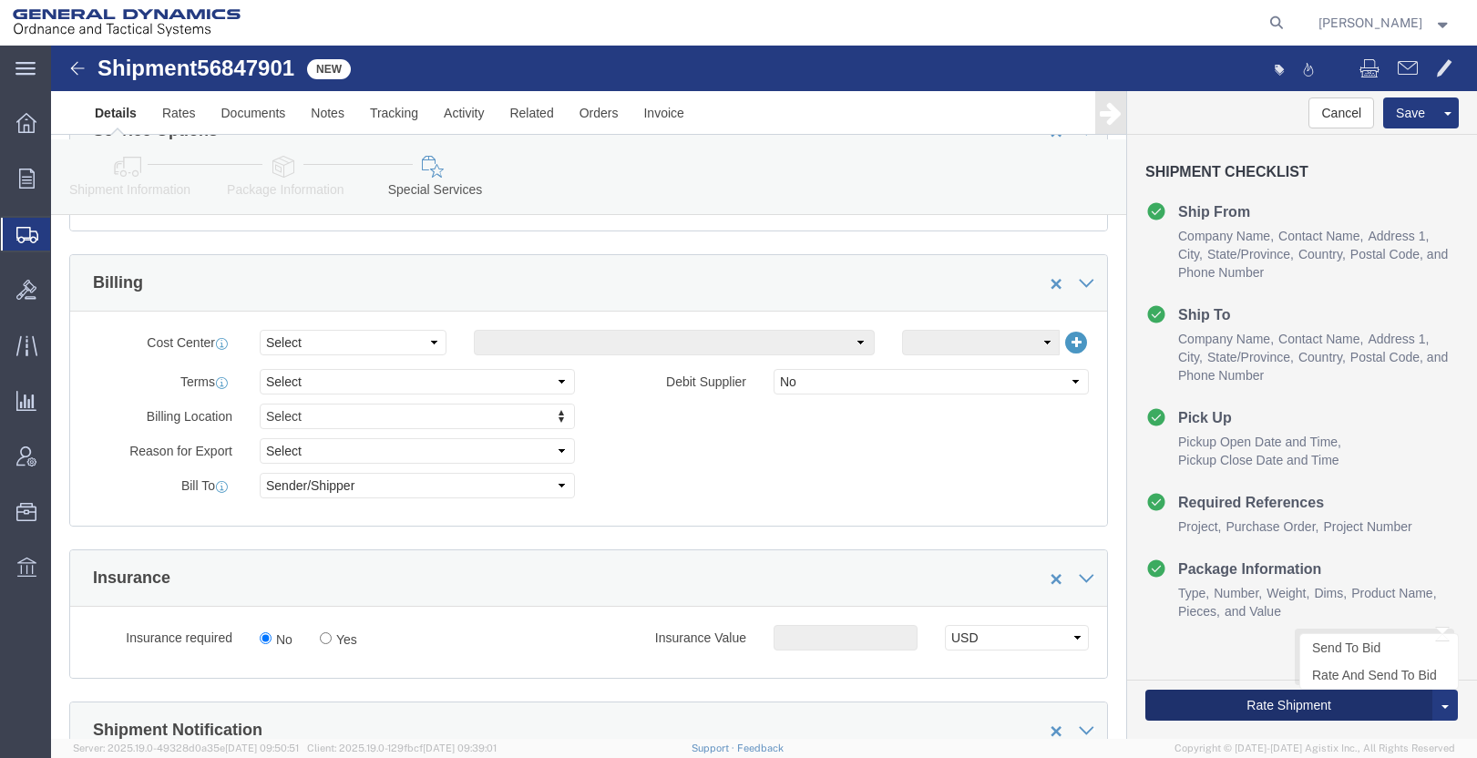
click button "Rate Shipment"
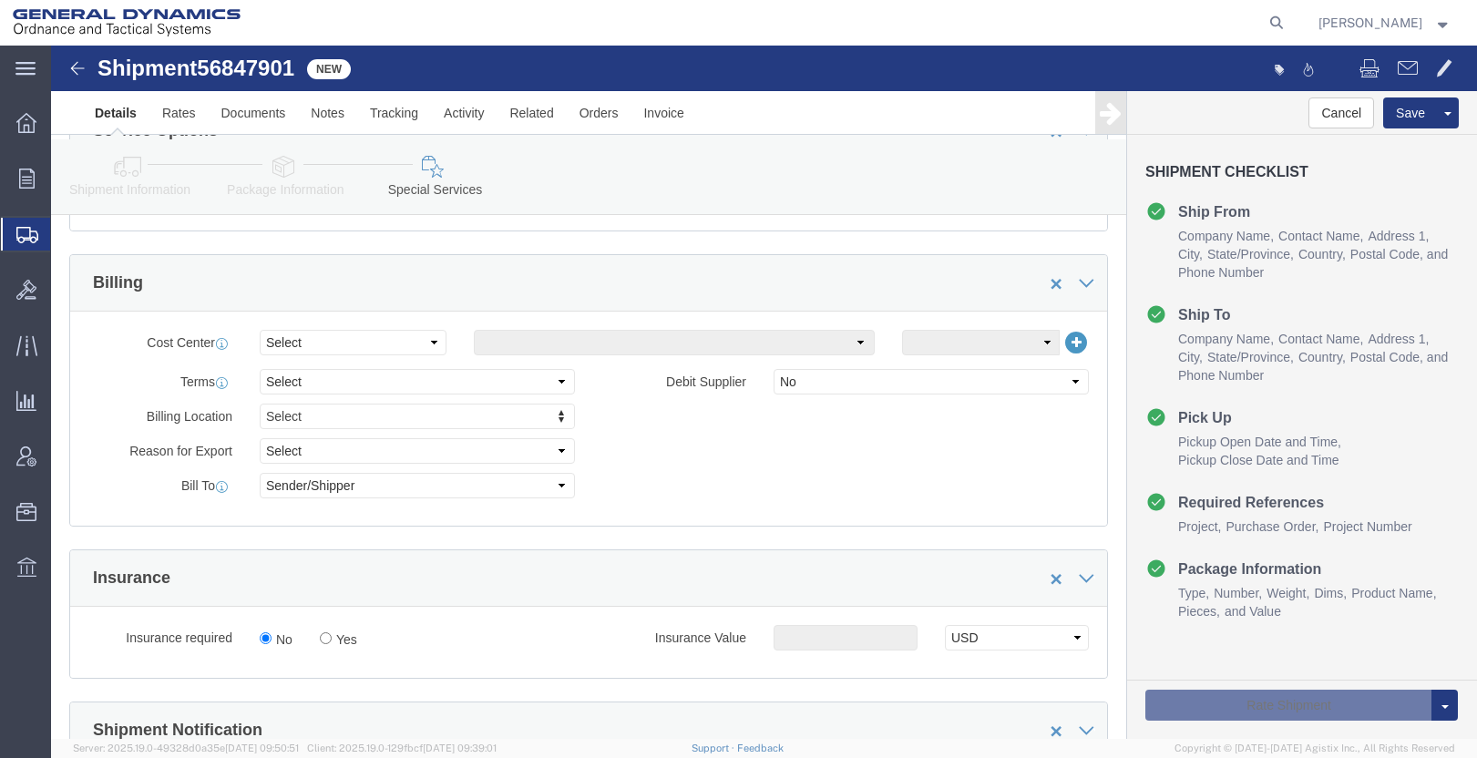
click div "Billing Location Select Select My Profile Location GD-OTS [GEOGRAPHIC_DATA] (Co…"
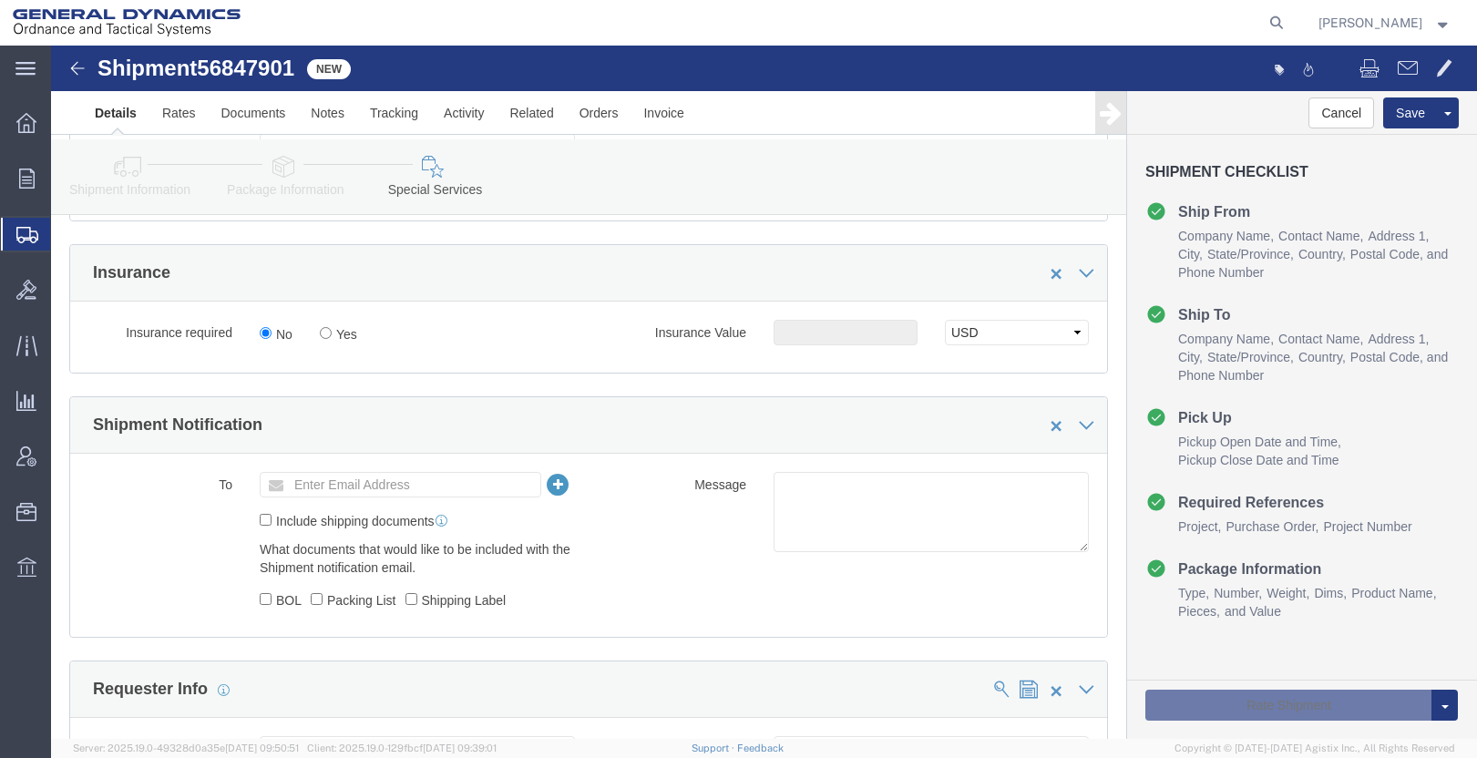
scroll to position [729, 0]
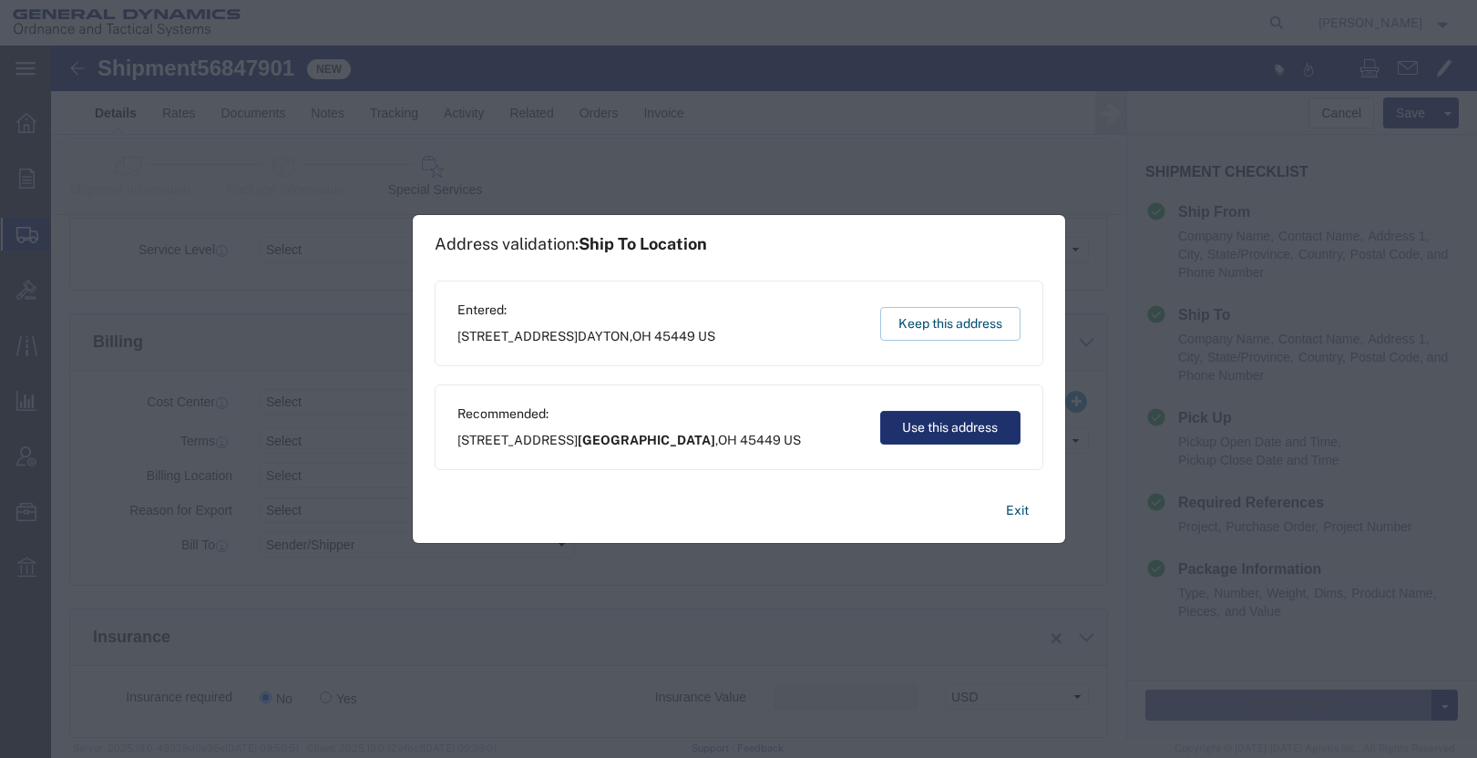
click at [950, 427] on button "Use this address" at bounding box center [950, 428] width 140 height 34
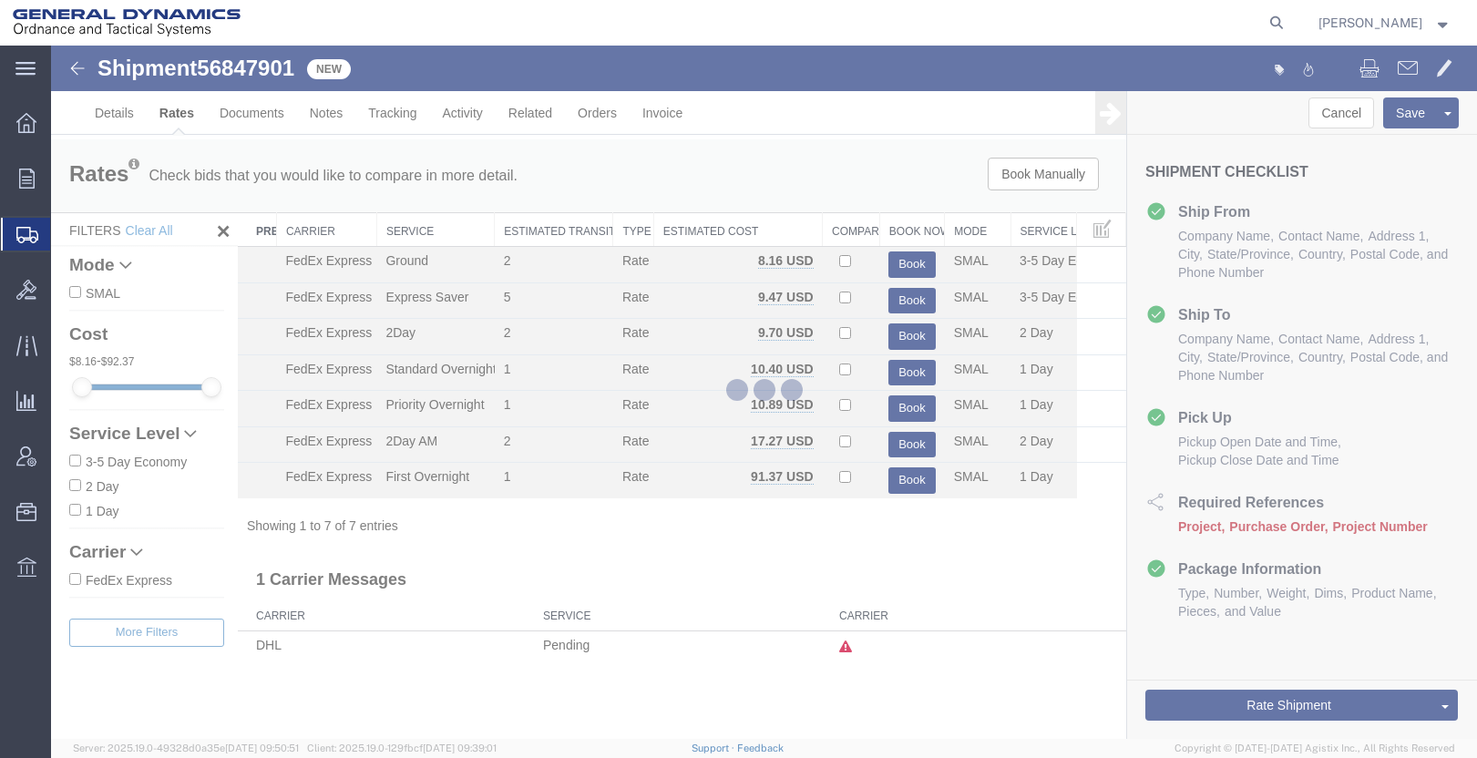
scroll to position [0, 0]
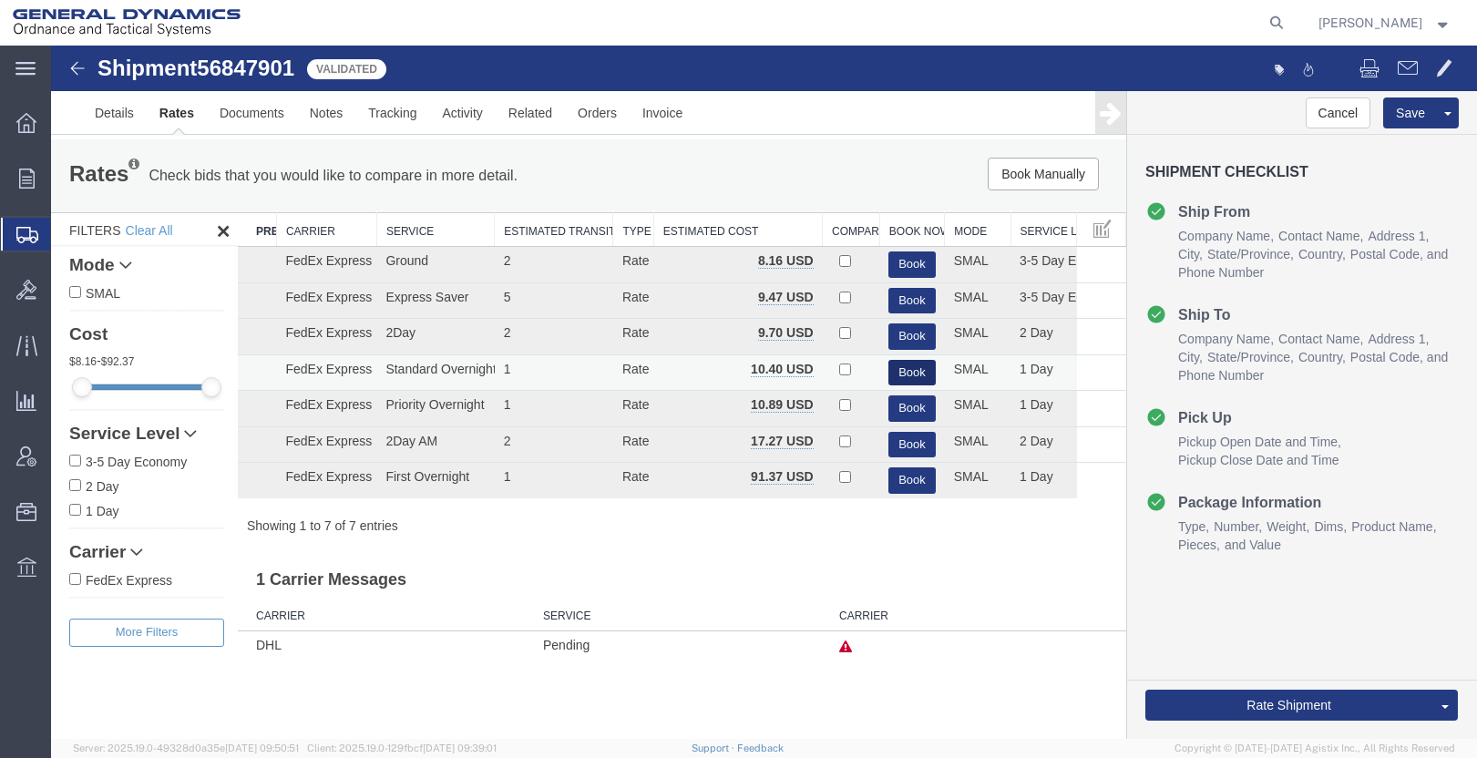
click at [916, 386] on button "Book" at bounding box center [912, 373] width 46 height 26
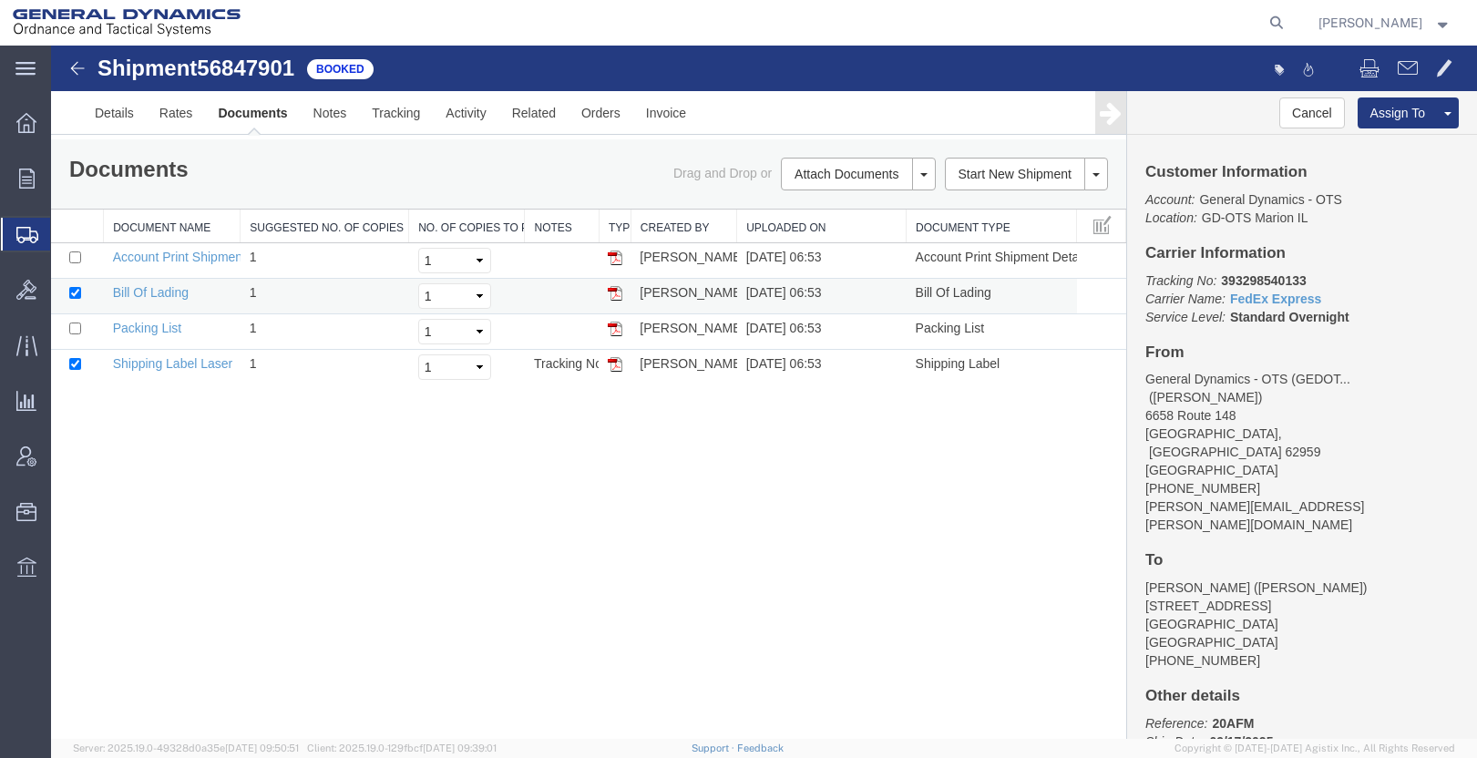
click at [614, 301] on img at bounding box center [615, 293] width 15 height 15
drag, startPoint x: 614, startPoint y: 396, endPoint x: 618, endPoint y: 387, distance: 9.8
click at [614, 372] on img at bounding box center [615, 364] width 15 height 15
drag, startPoint x: 616, startPoint y: 324, endPoint x: 591, endPoint y: 318, distance: 25.4
click at [616, 301] on img at bounding box center [615, 293] width 15 height 15
